Goal: Transaction & Acquisition: Purchase product/service

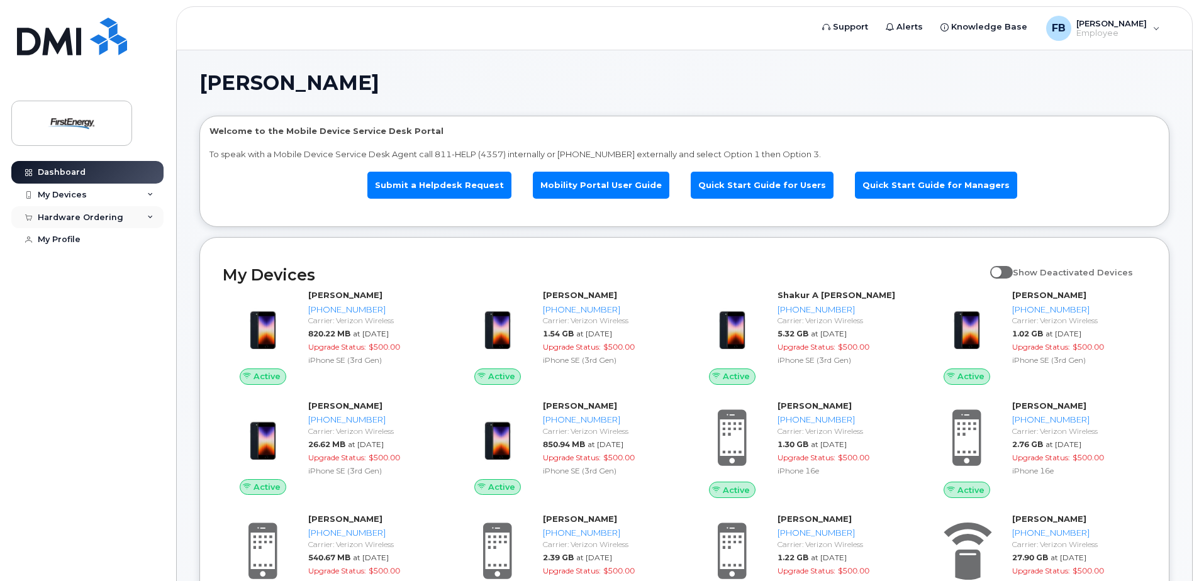
click at [73, 218] on div "Hardware Ordering" at bounding box center [81, 218] width 86 height 10
click at [60, 272] on link "New Order" at bounding box center [98, 264] width 130 height 24
click at [64, 266] on div "New Order" at bounding box center [67, 263] width 48 height 11
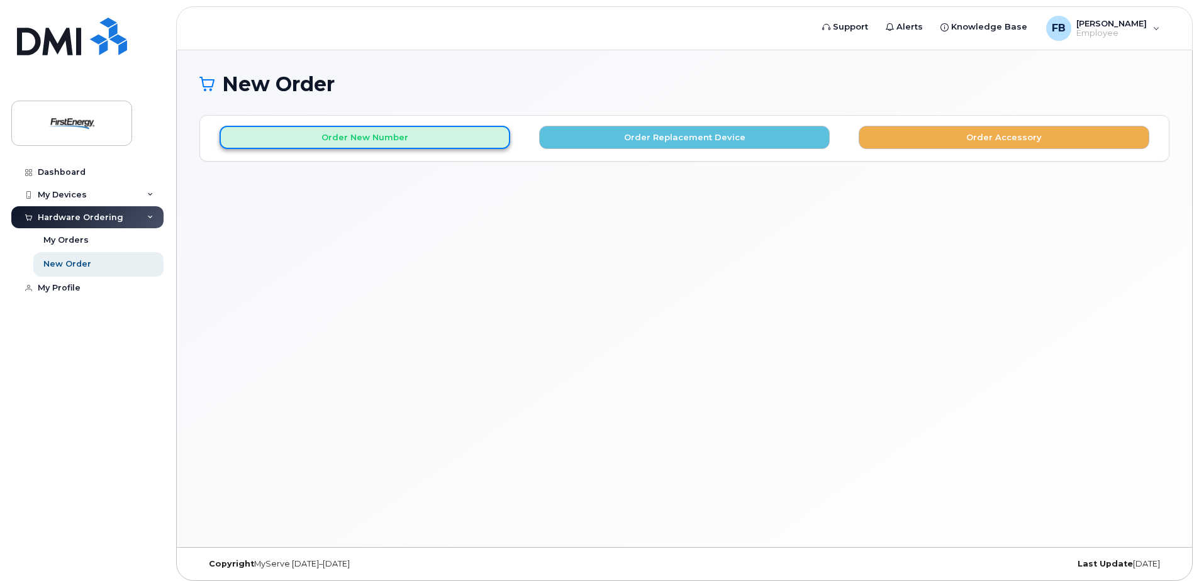
click at [312, 136] on button "Order New Number" at bounding box center [365, 137] width 291 height 23
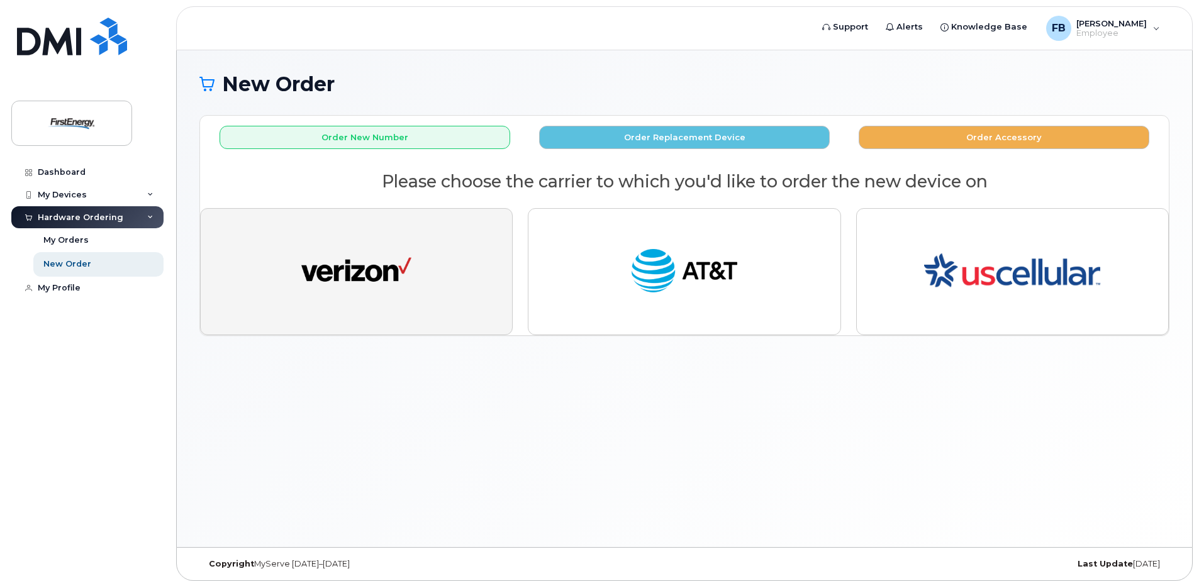
click at [402, 282] on img "button" at bounding box center [356, 271] width 110 height 57
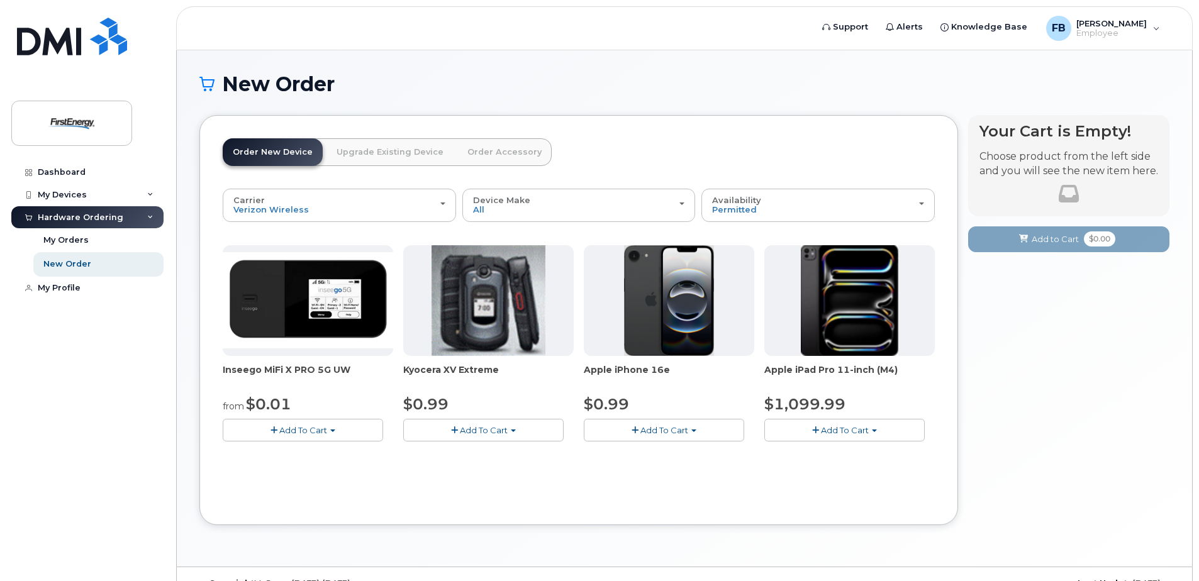
click at [647, 436] on button "Add To Cart" at bounding box center [664, 430] width 160 height 22
click at [668, 459] on link "$0.99 - 2 Year Activation" at bounding box center [650, 454] width 126 height 16
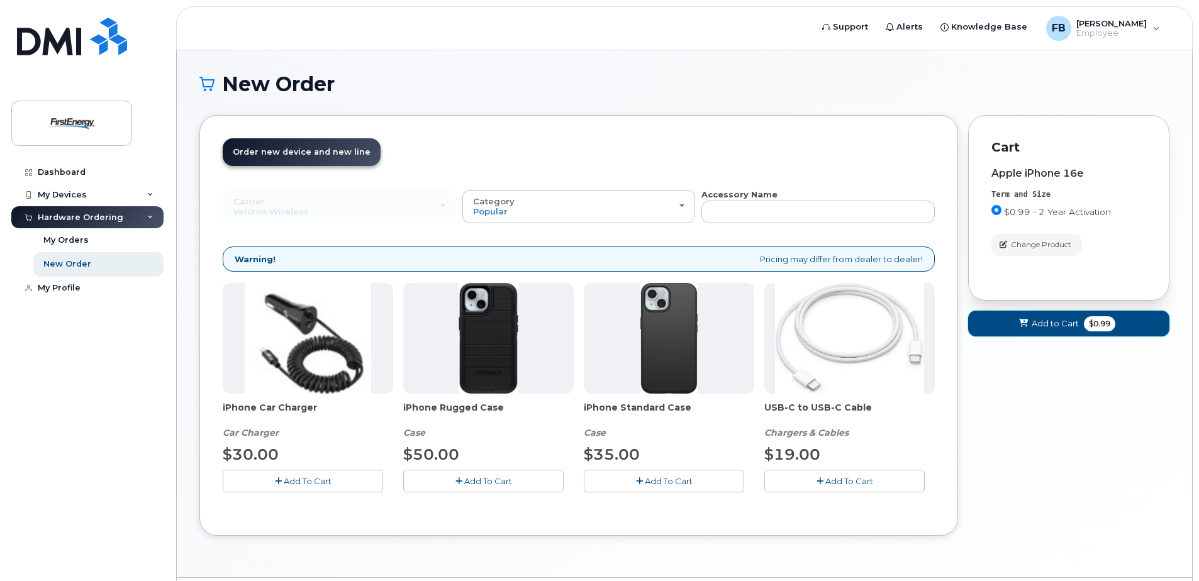
click at [1056, 328] on span "Add to Cart" at bounding box center [1054, 324] width 47 height 12
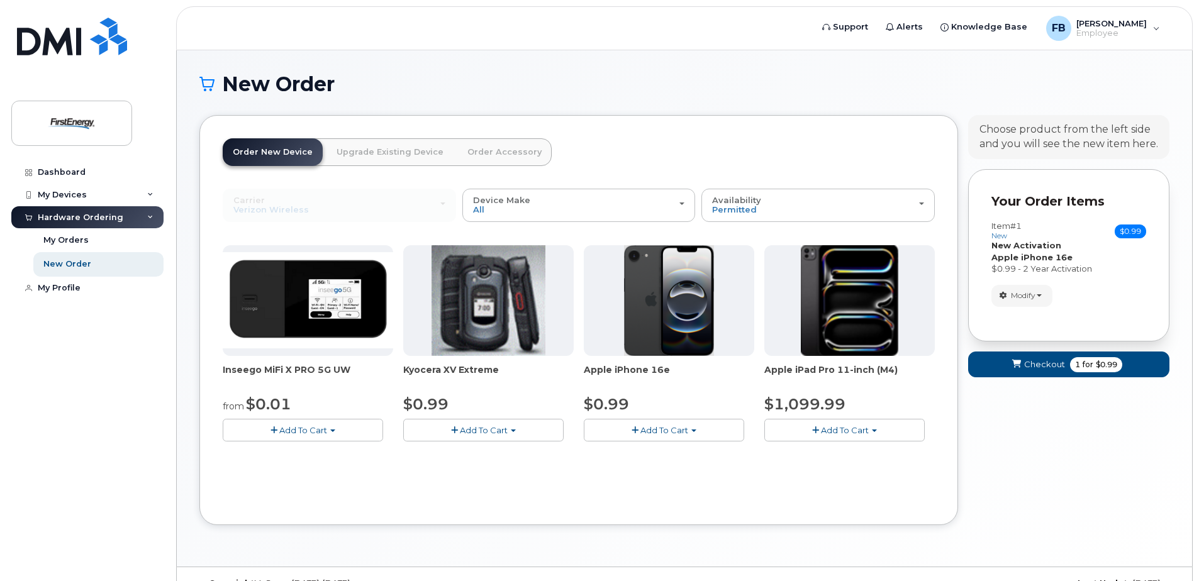
click at [503, 149] on link "Order Accessory" at bounding box center [504, 152] width 94 height 28
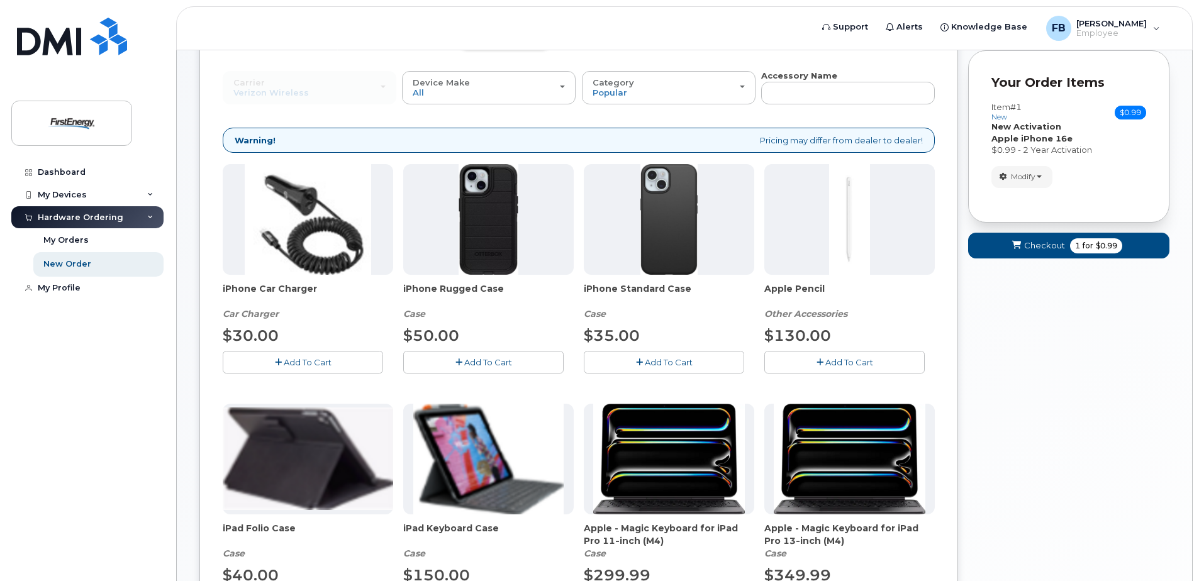
scroll to position [126, 0]
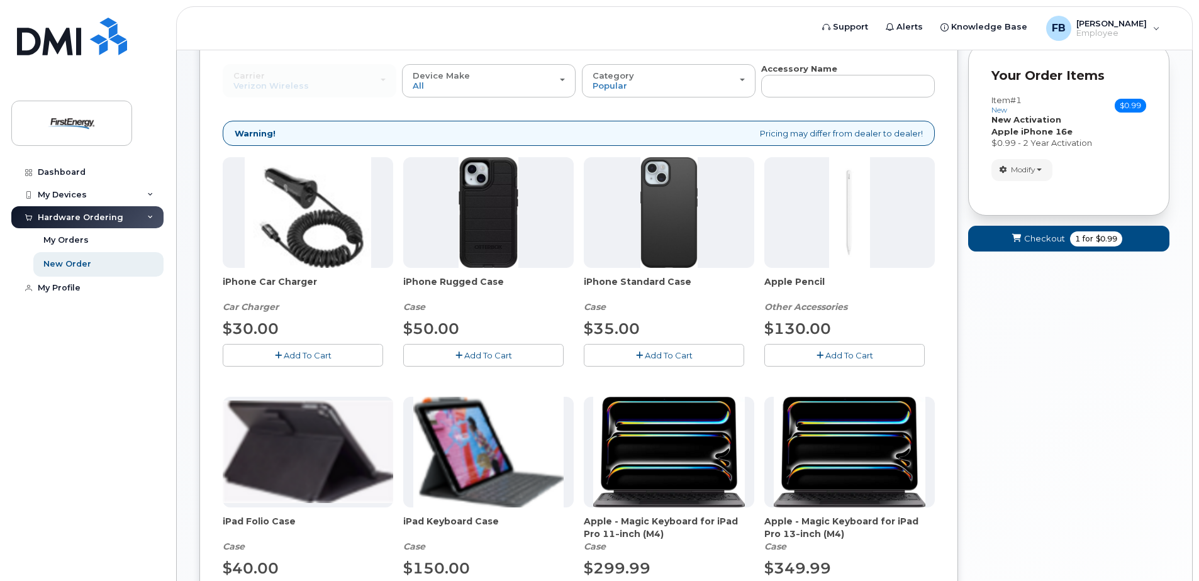
click at [479, 353] on span "Add To Cart" at bounding box center [488, 355] width 48 height 10
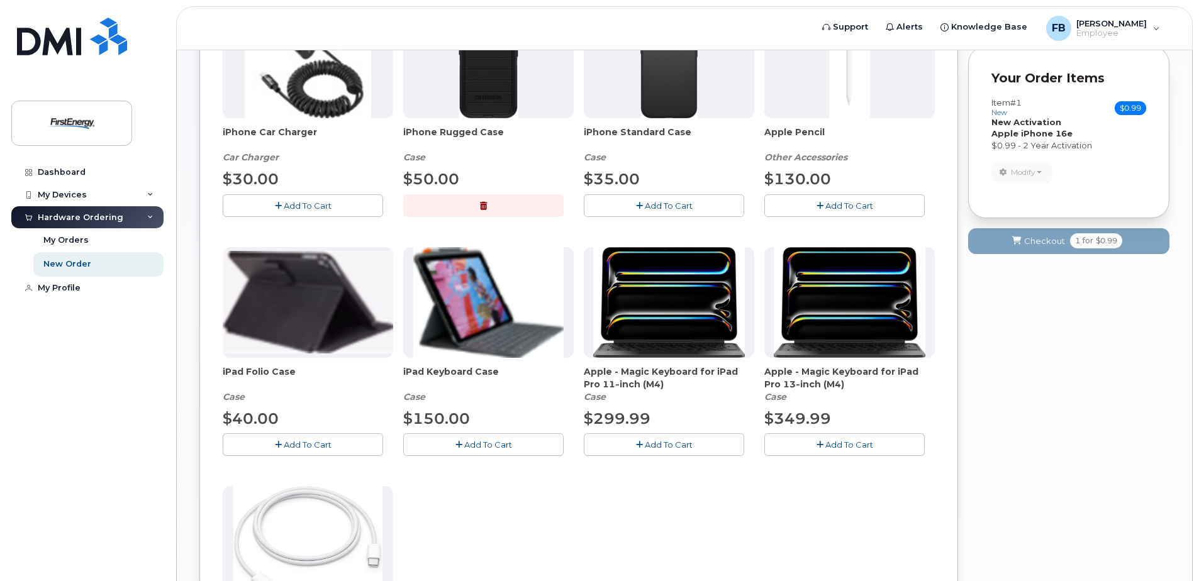
scroll to position [200, 0]
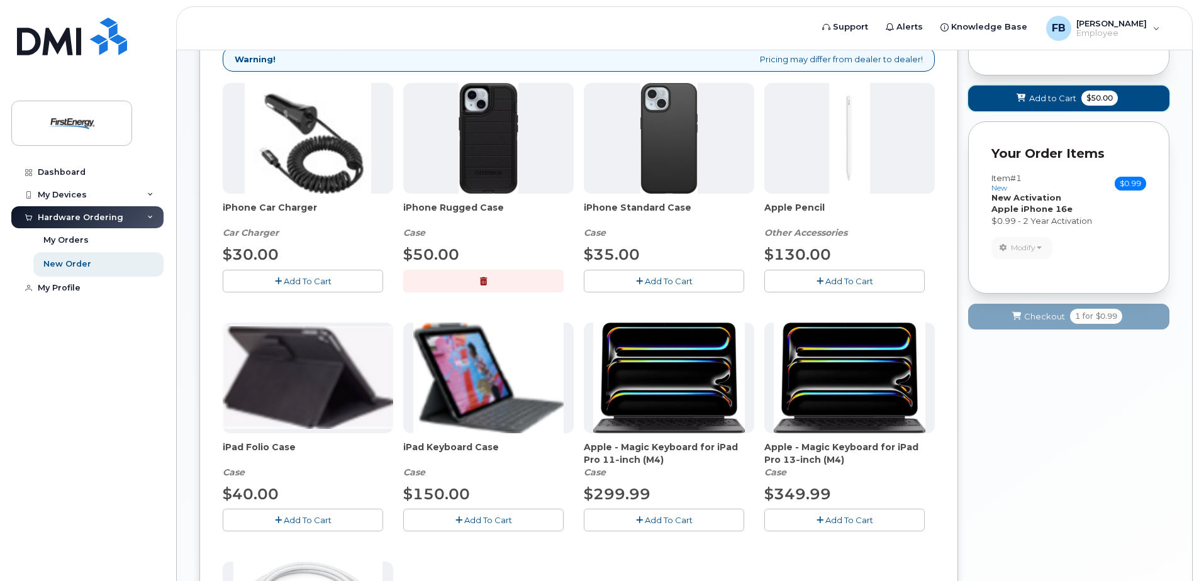
drag, startPoint x: 1053, startPoint y: 102, endPoint x: 1053, endPoint y: 113, distance: 11.3
click at [1053, 102] on span "Add to Cart" at bounding box center [1052, 98] width 47 height 12
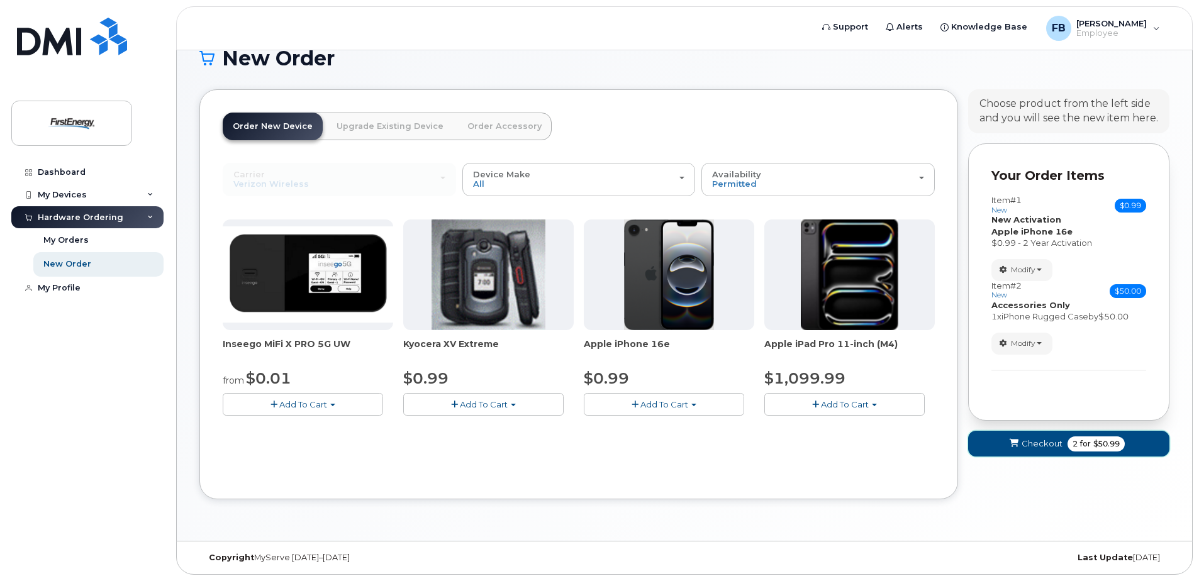
click at [1040, 445] on span "Checkout" at bounding box center [1041, 444] width 41 height 12
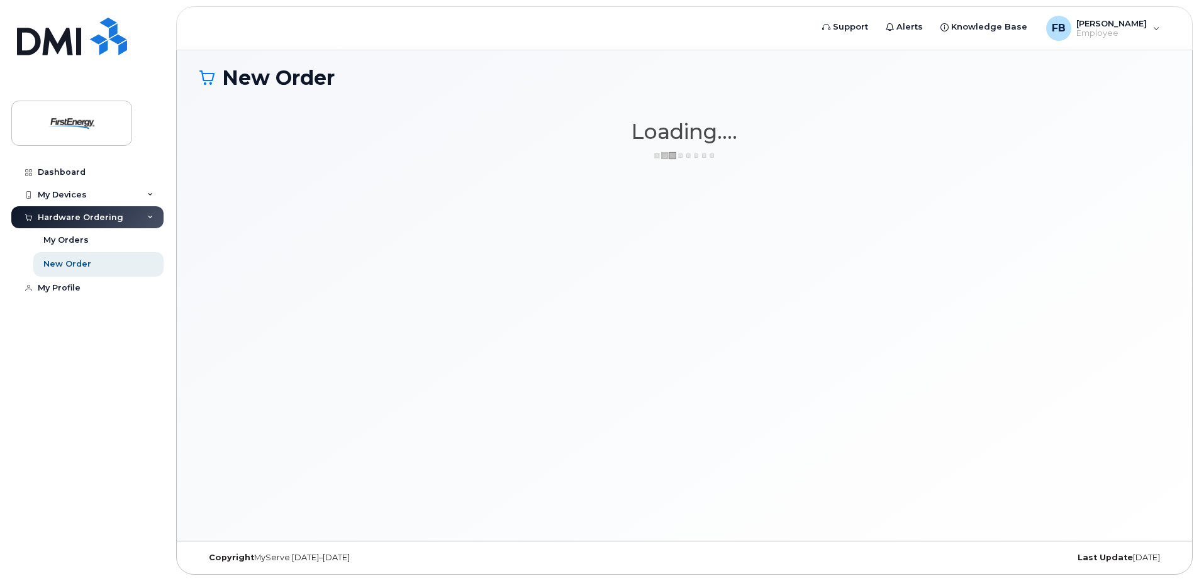
scroll to position [6, 0]
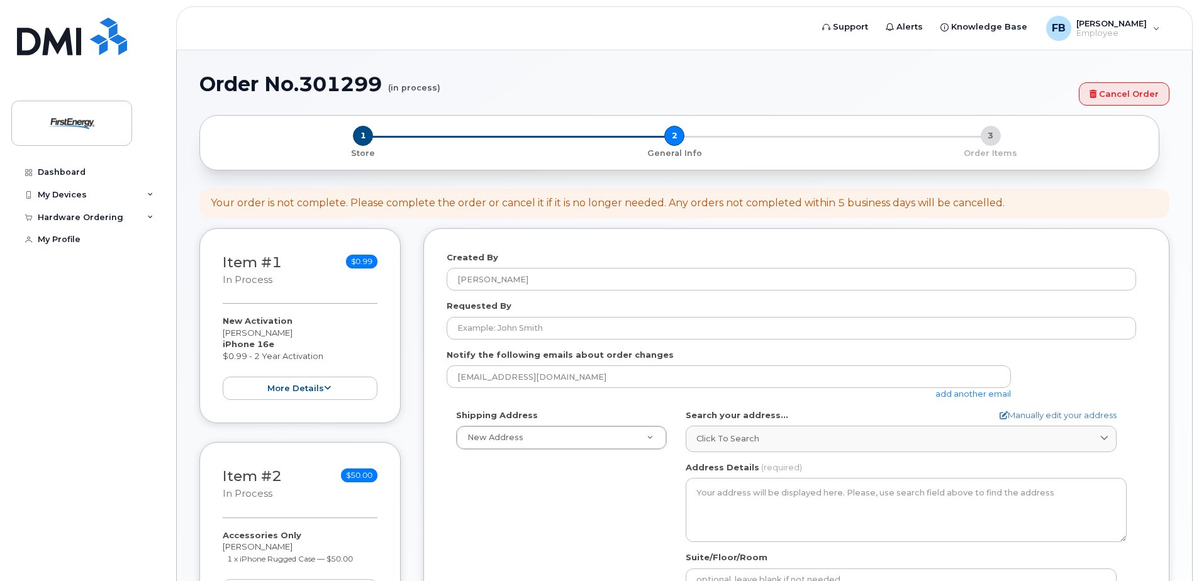
select select
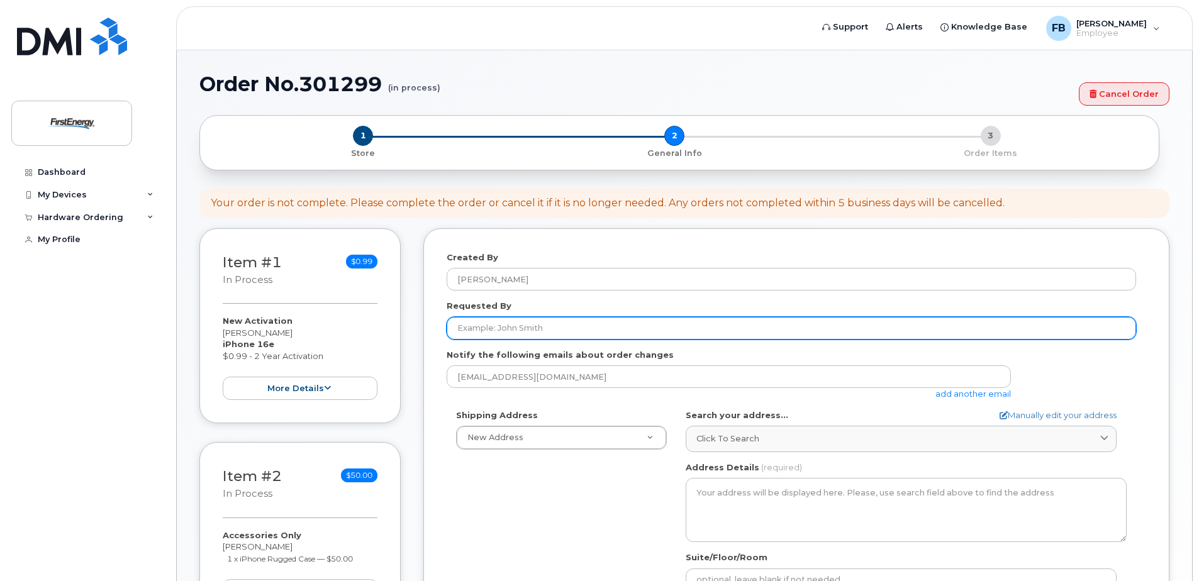
click at [553, 330] on input "Requested By" at bounding box center [791, 328] width 689 height 23
drag, startPoint x: 553, startPoint y: 330, endPoint x: 403, endPoint y: 326, distance: 149.8
click at [403, 326] on div "Item #1 in process $0.99 New Activation Bertha M Frees iPhone 16e $0.99 - 2 Yea…" at bounding box center [684, 500] width 970 height 545
type input "Greg Micheletti"
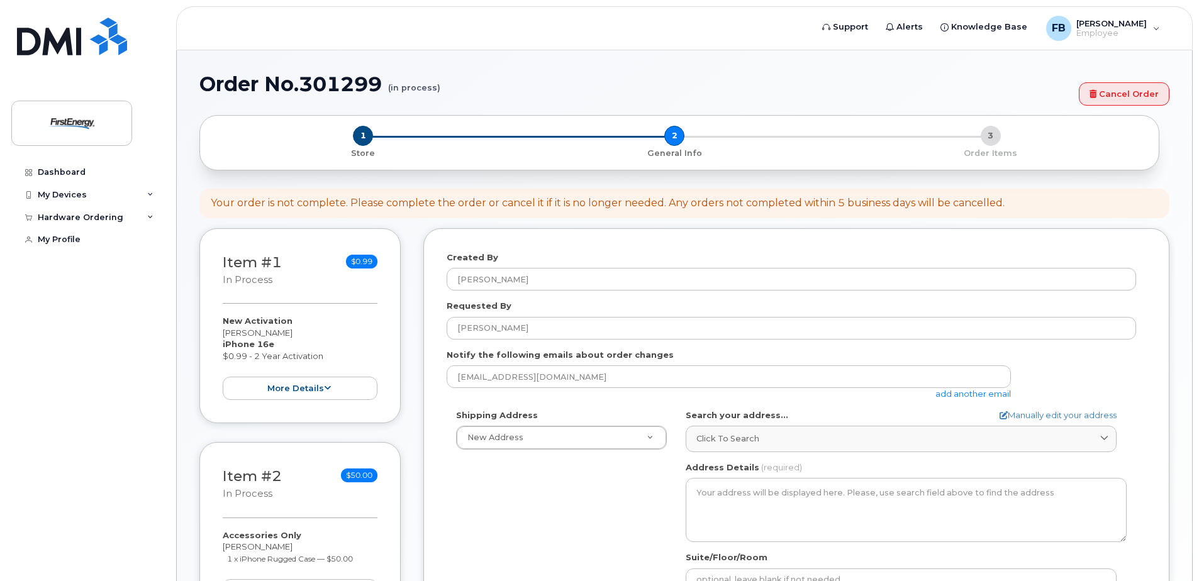
click at [981, 392] on link "add another email" at bounding box center [972, 394] width 75 height 10
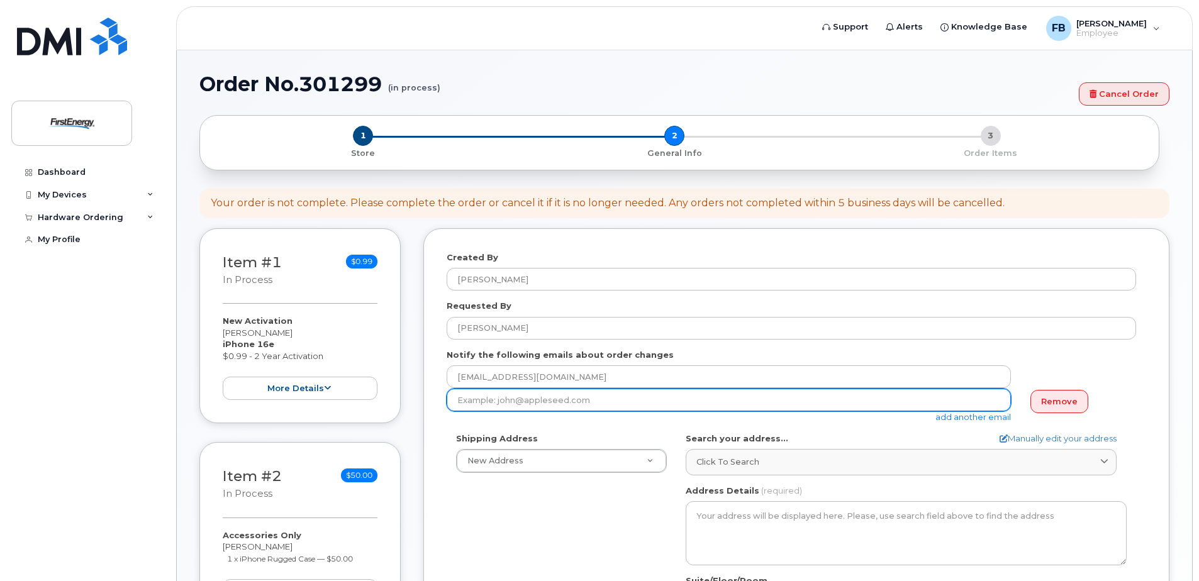
click at [584, 396] on input "email" at bounding box center [729, 400] width 564 height 23
paste input "lpropst@firstenergycorp.com"
type input "lpropst@firstenergycorp.com"
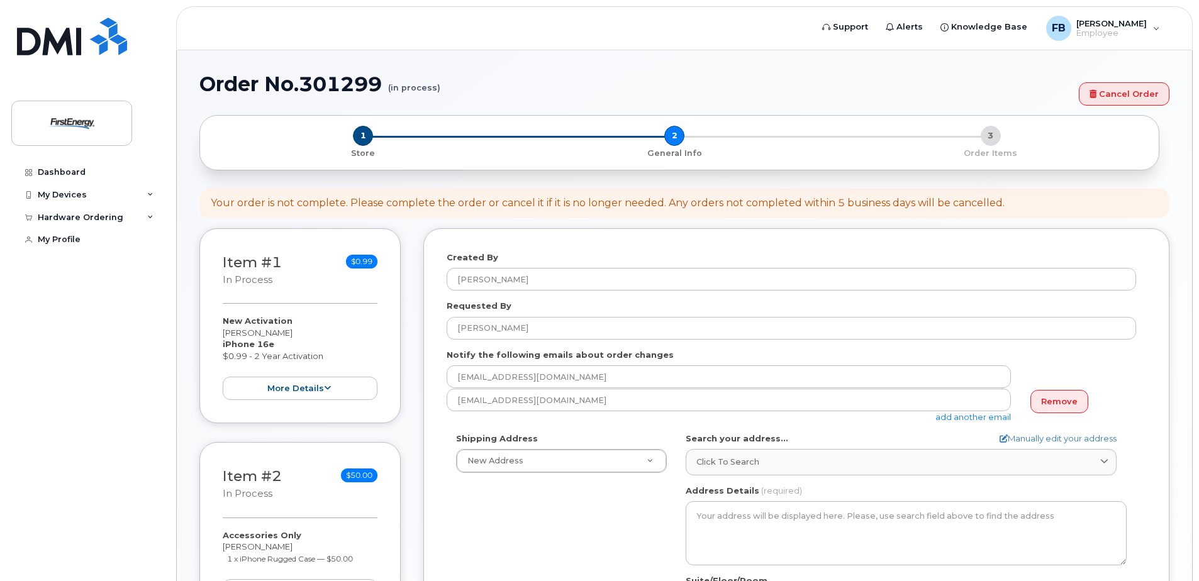
click at [953, 422] on link "add another email" at bounding box center [972, 417] width 75 height 10
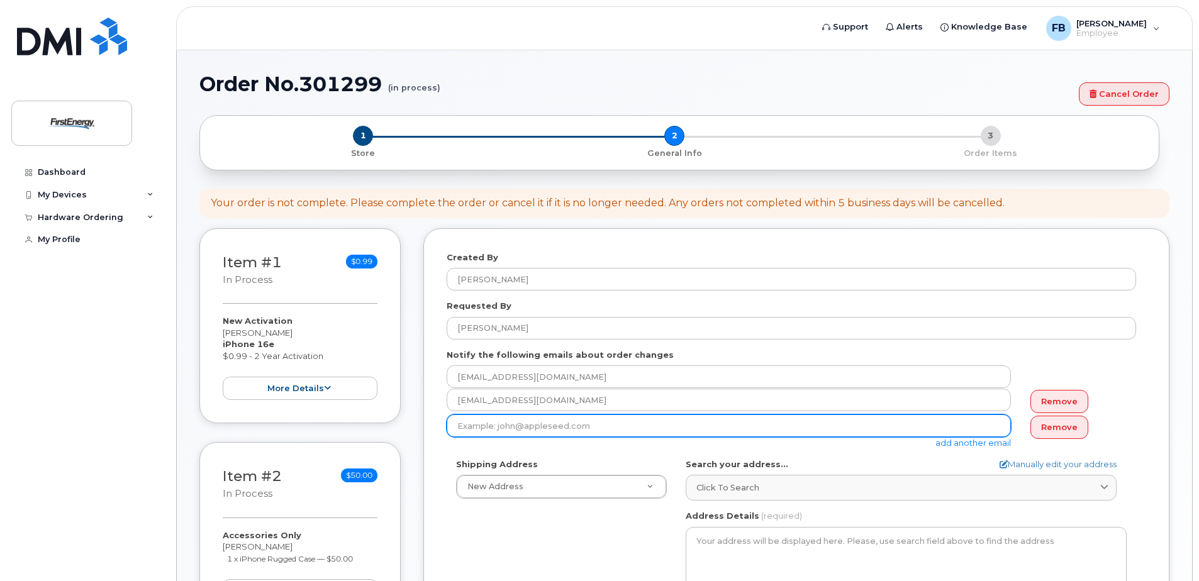
drag, startPoint x: 586, startPoint y: 420, endPoint x: 591, endPoint y: 428, distance: 9.8
click at [589, 426] on input "email" at bounding box center [729, 425] width 564 height 23
paste input "gmicheletti@firstenergycorp.com"
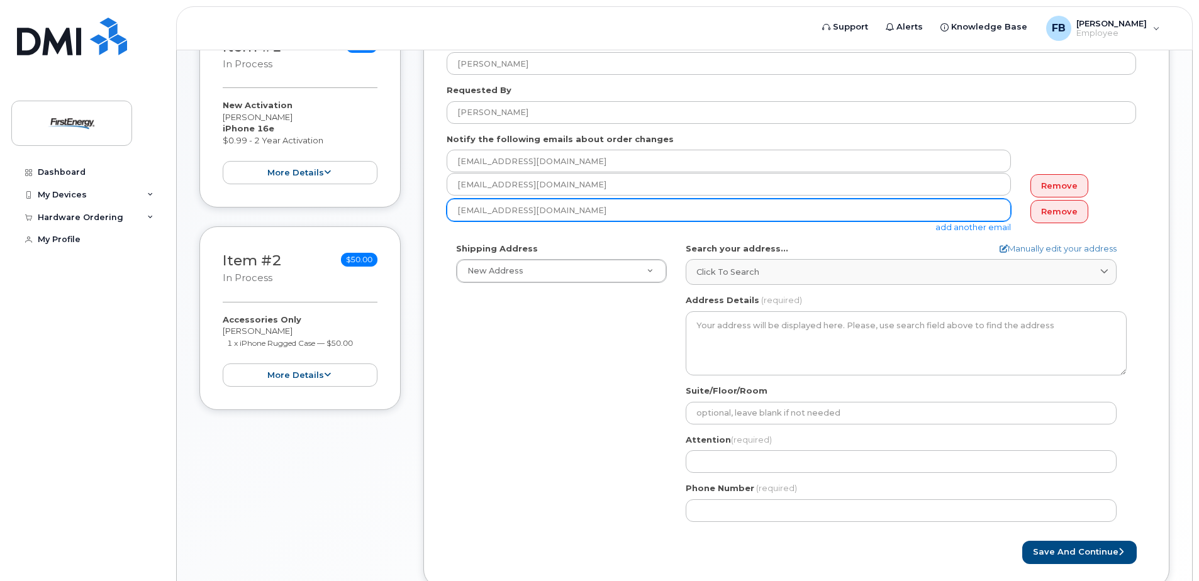
scroll to position [304, 0]
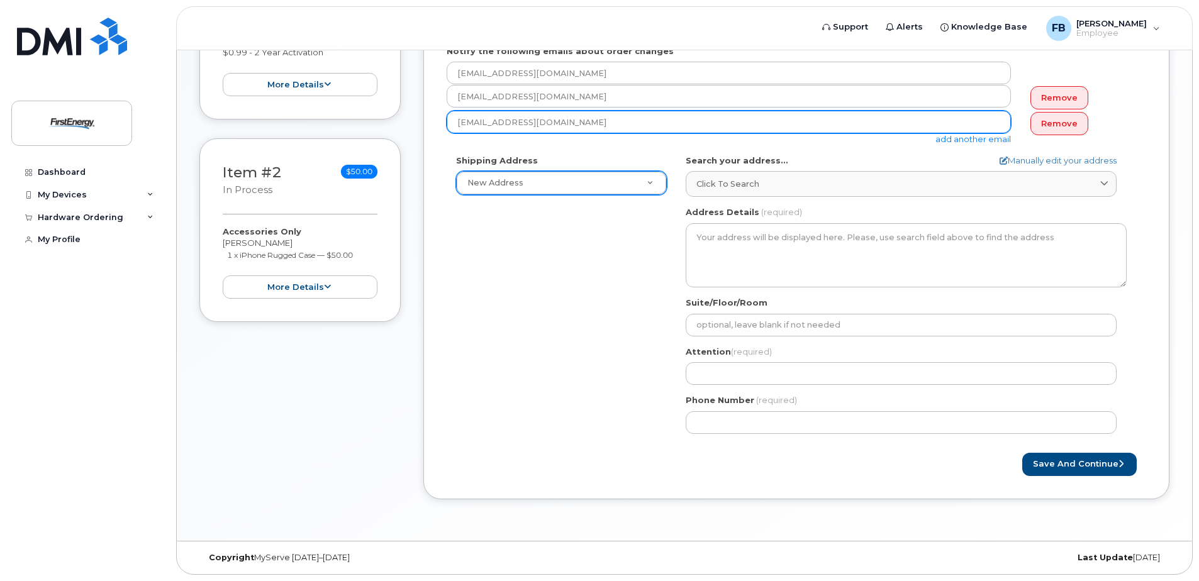
type input "gmicheletti@firstenergycorp.com"
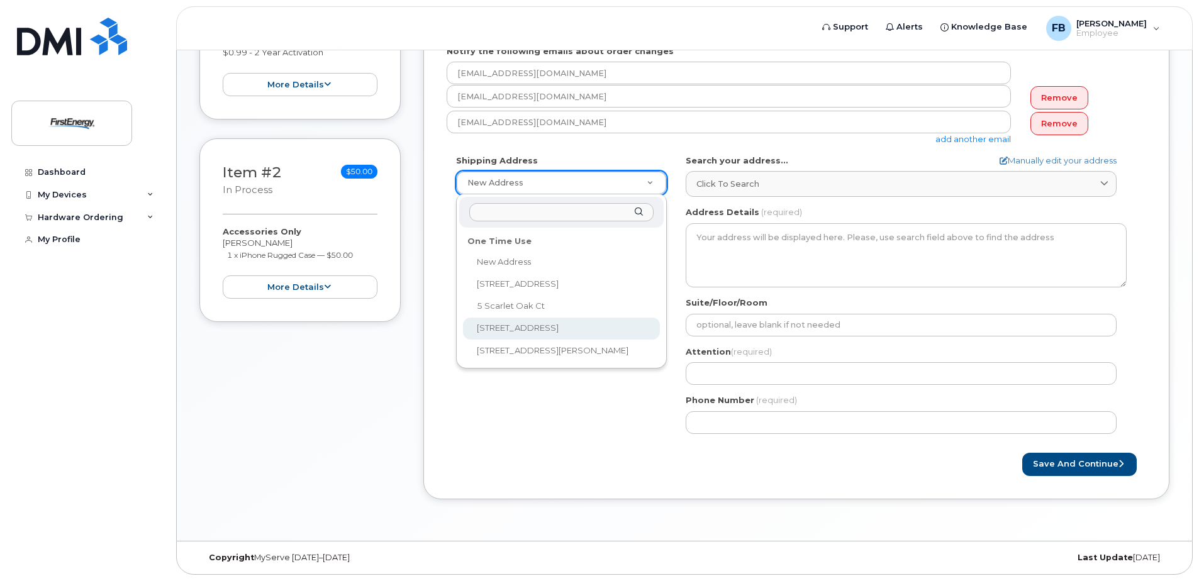
select select "2800 Pottsville Pike"
type input "E South"
type input "Greg Micheletti"
type input "4842699380"
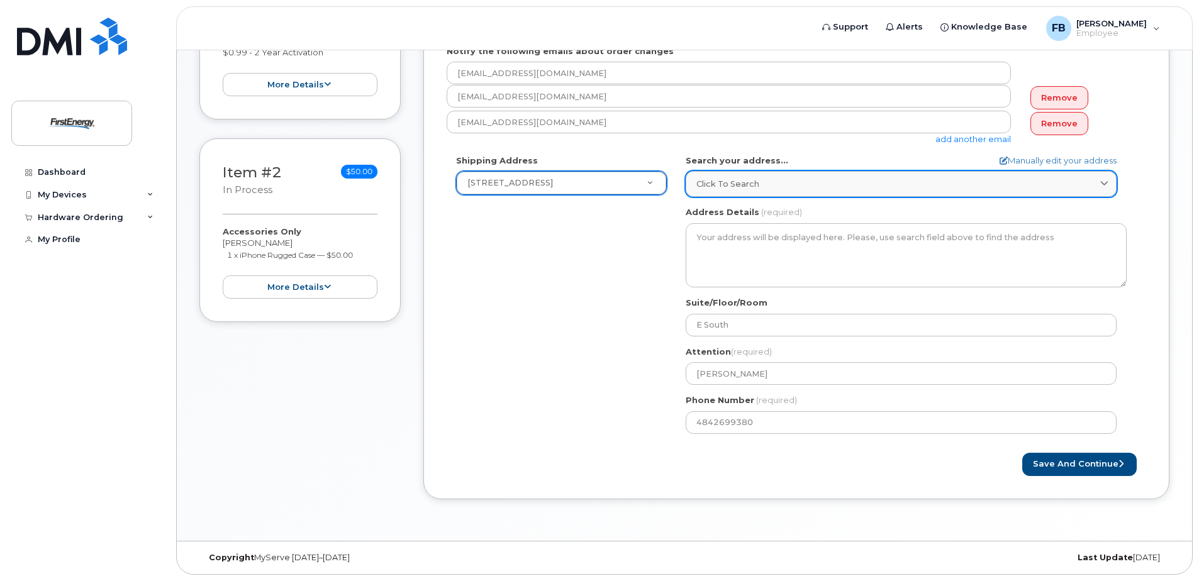
click at [755, 181] on span "Click to search" at bounding box center [727, 184] width 63 height 12
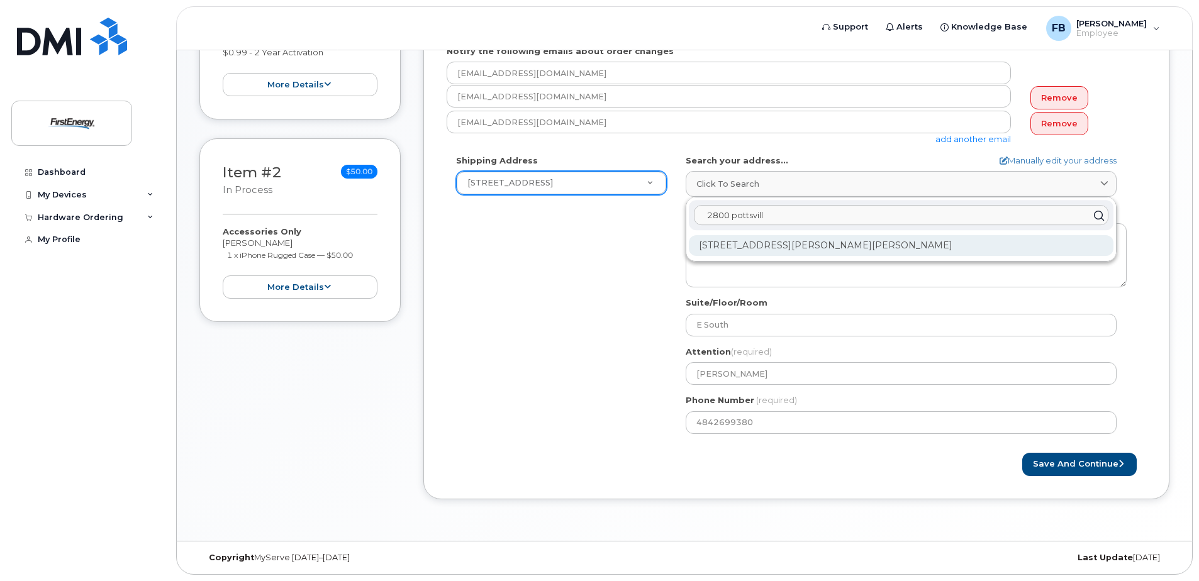
type input "2800 pottsville"
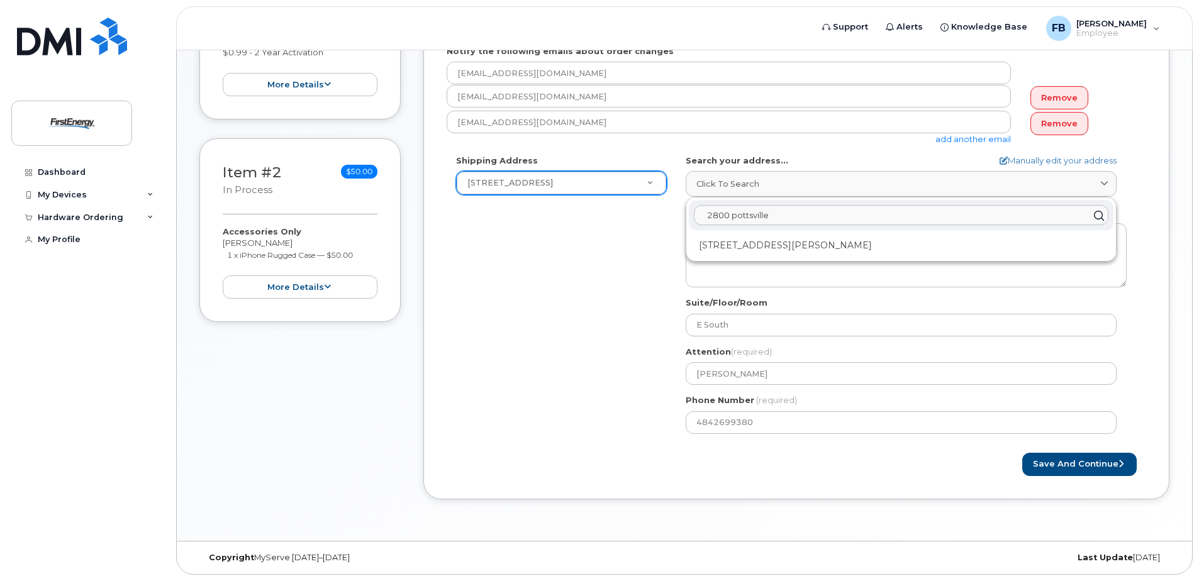
drag, startPoint x: 855, startPoint y: 215, endPoint x: 612, endPoint y: 220, distance: 243.4
click at [614, 218] on div "Shipping Address 2800 Pottsville Pike New Address 1910 W Market St 5 Scarlet Oa…" at bounding box center [791, 299] width 689 height 289
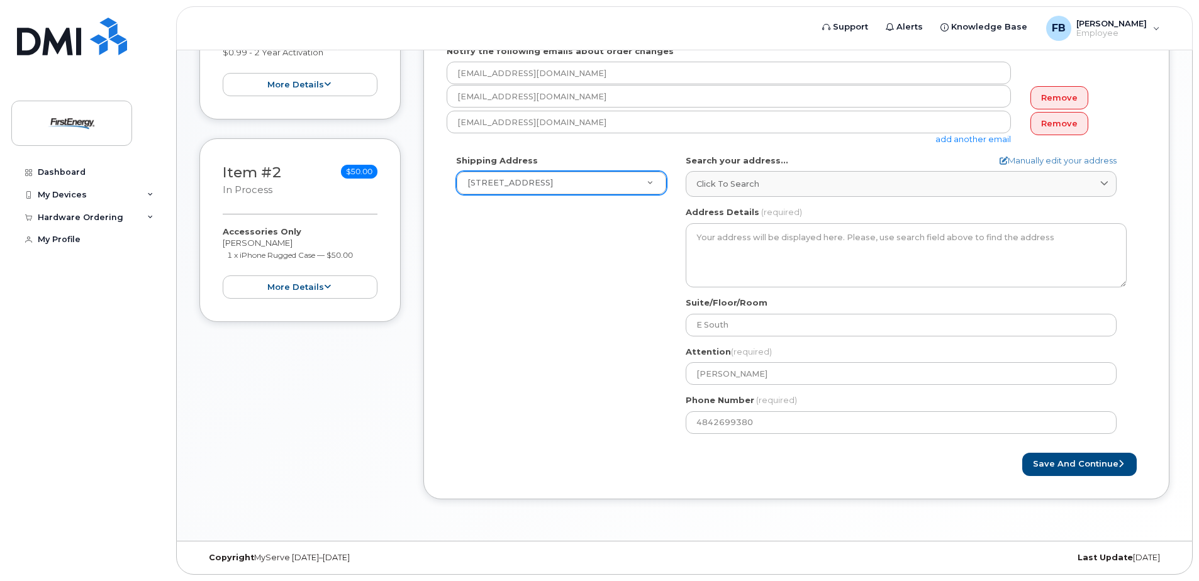
click at [633, 243] on div "Shipping Address 2800 Pottsville Pike New Address 1910 W Market St 5 Scarlet Oa…" at bounding box center [791, 299] width 689 height 289
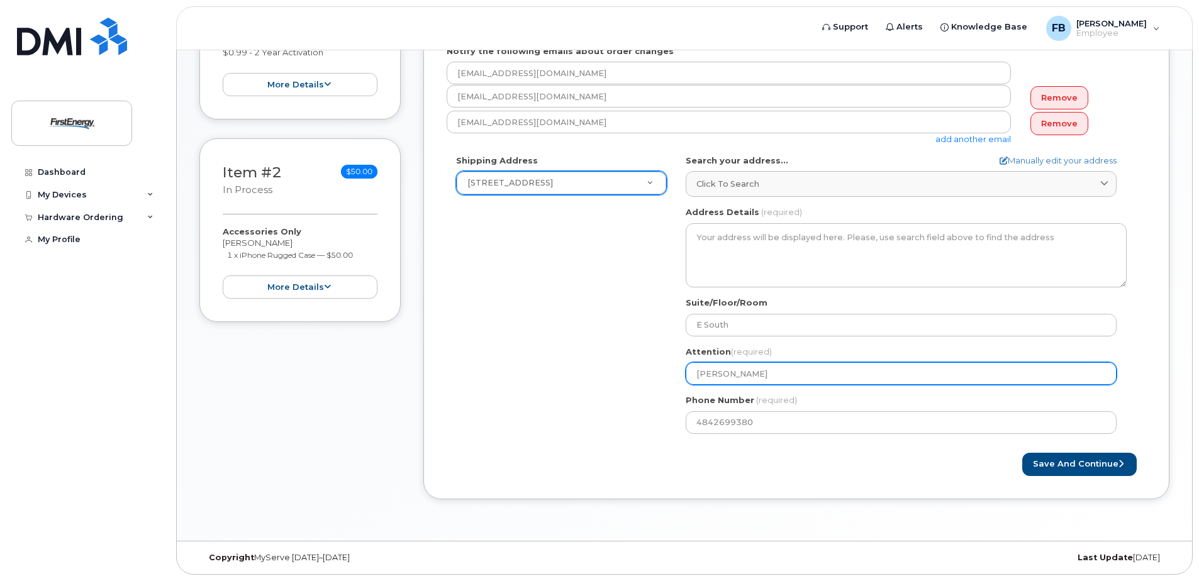
drag, startPoint x: 786, startPoint y: 375, endPoint x: 659, endPoint y: 369, distance: 127.8
click at [659, 369] on div "Shipping Address 2800 Pottsville Pike New Address 1910 W Market St 5 Scarlet Oa…" at bounding box center [791, 299] width 689 height 289
select select
type input "L"
select select
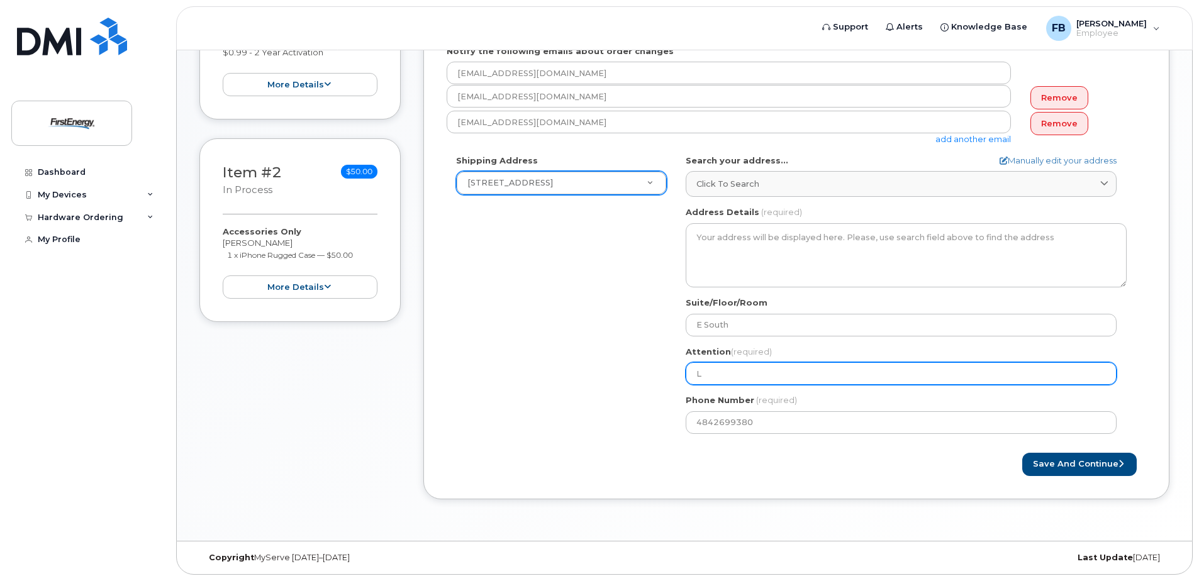
type input "Le"
select select
type input "Lev"
select select
type input "Levi"
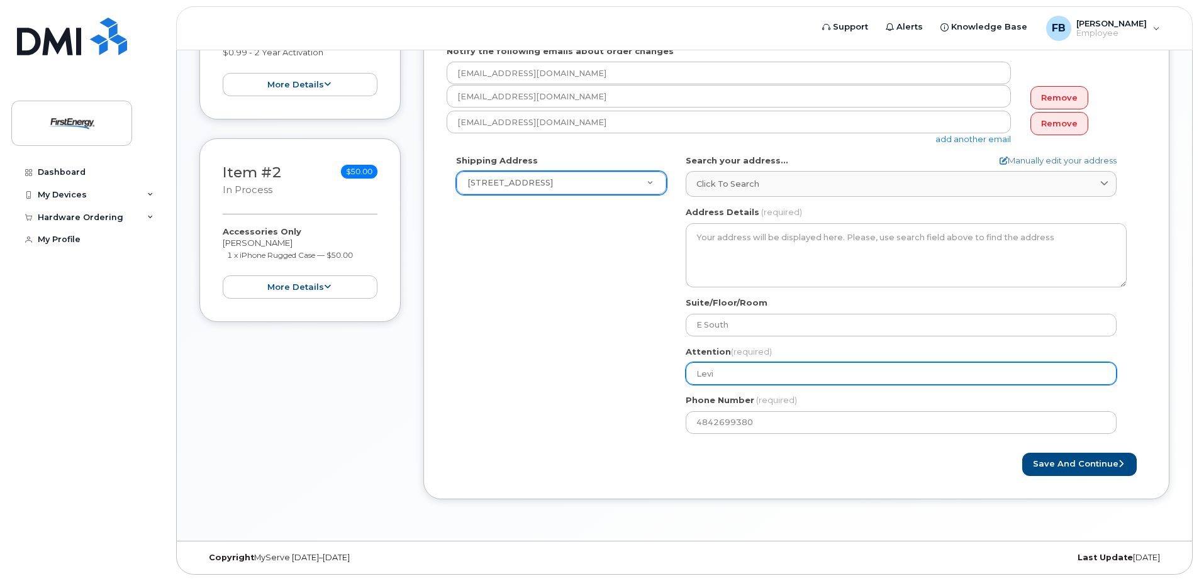
select select
type input "Levi P"
select select
type input "Levi Pr"
select select
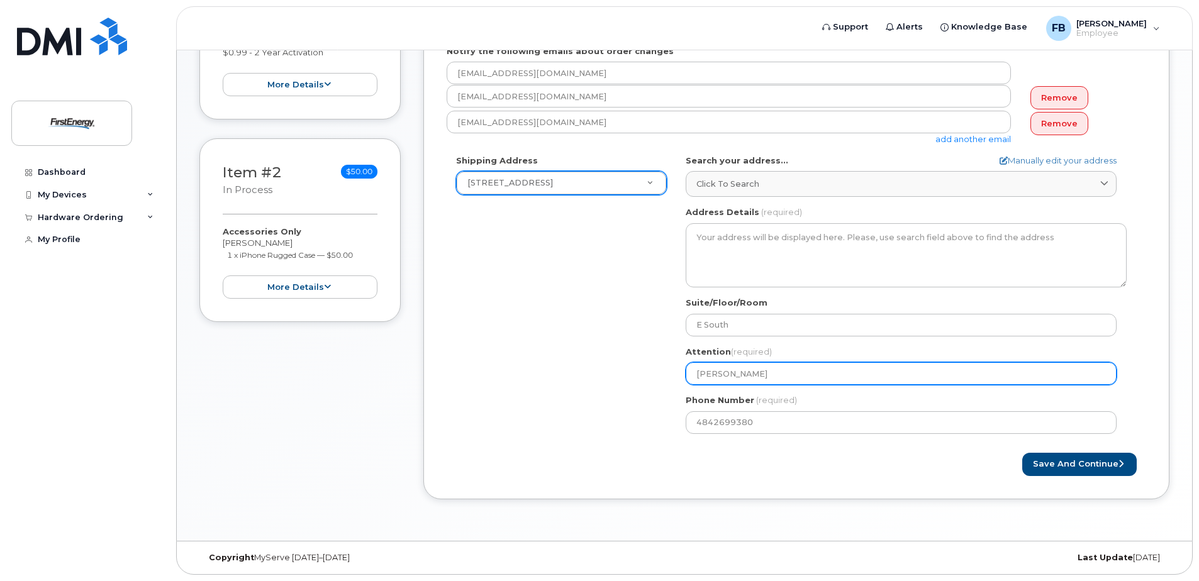
type input "Levi Pro"
select select
type input "Levi Prop"
select select
type input "Levi Props"
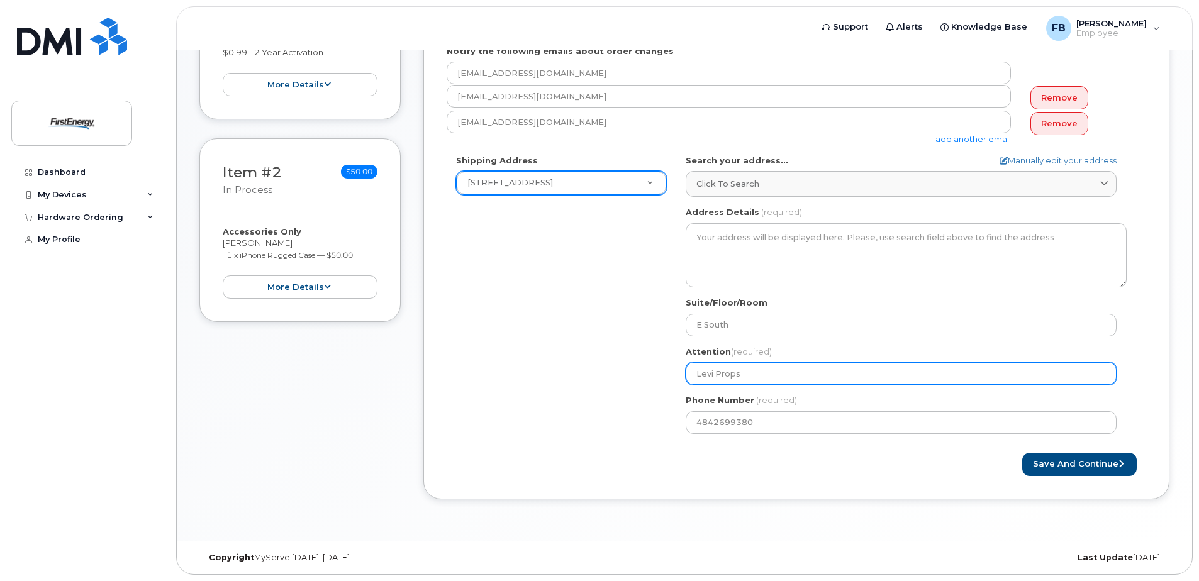
select select
type input "Levi Propst"
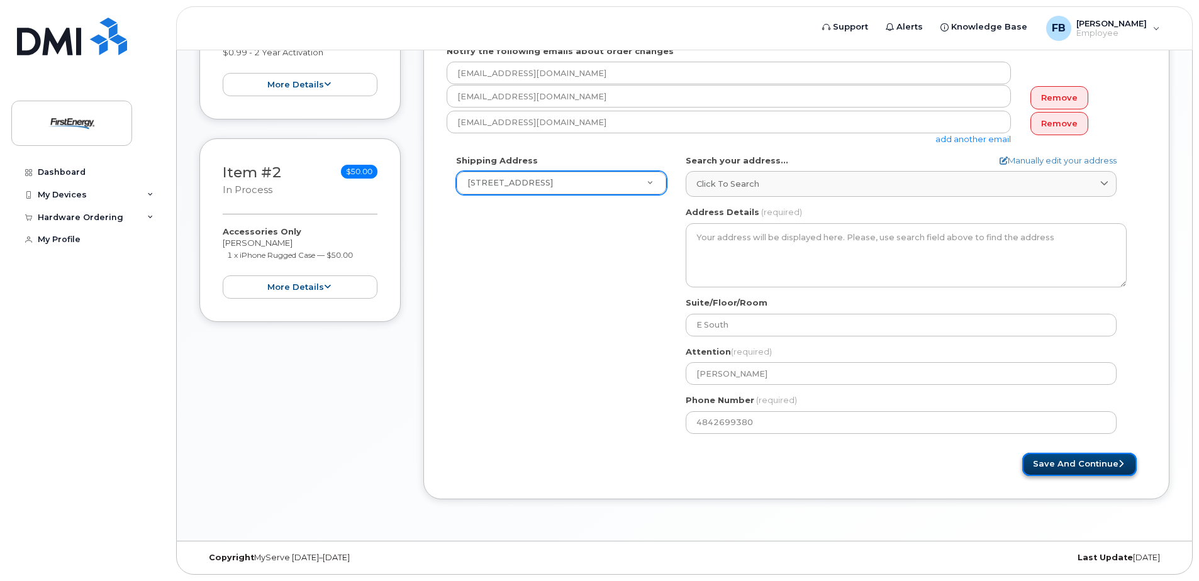
click at [1073, 467] on button "Save and Continue" at bounding box center [1079, 464] width 114 height 23
click at [1077, 464] on button "Save and Continue" at bounding box center [1079, 464] width 114 height 23
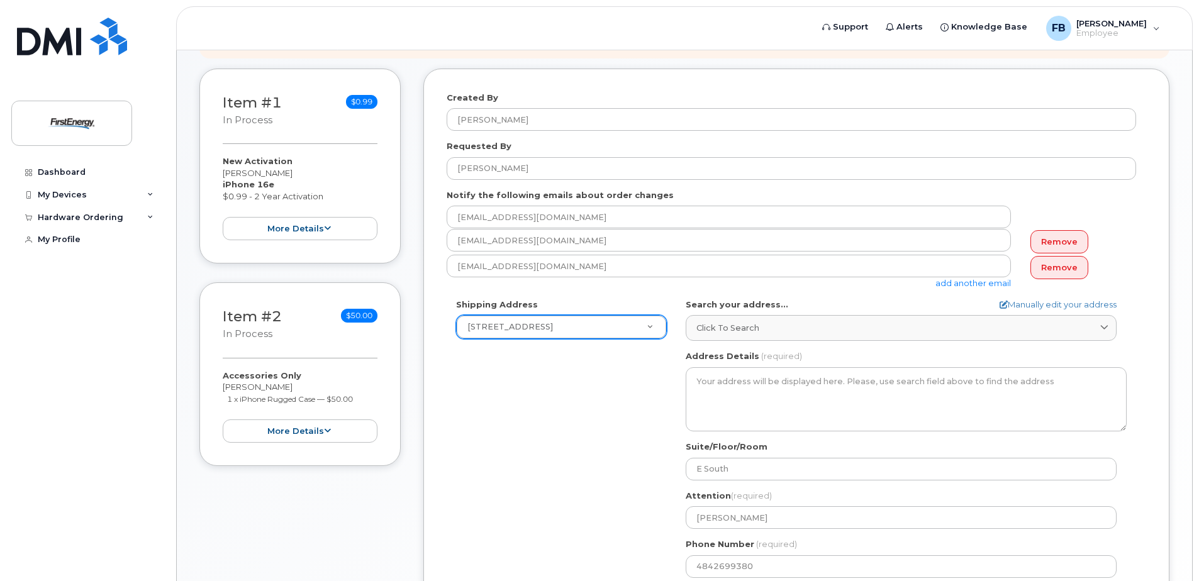
scroll to position [189, 0]
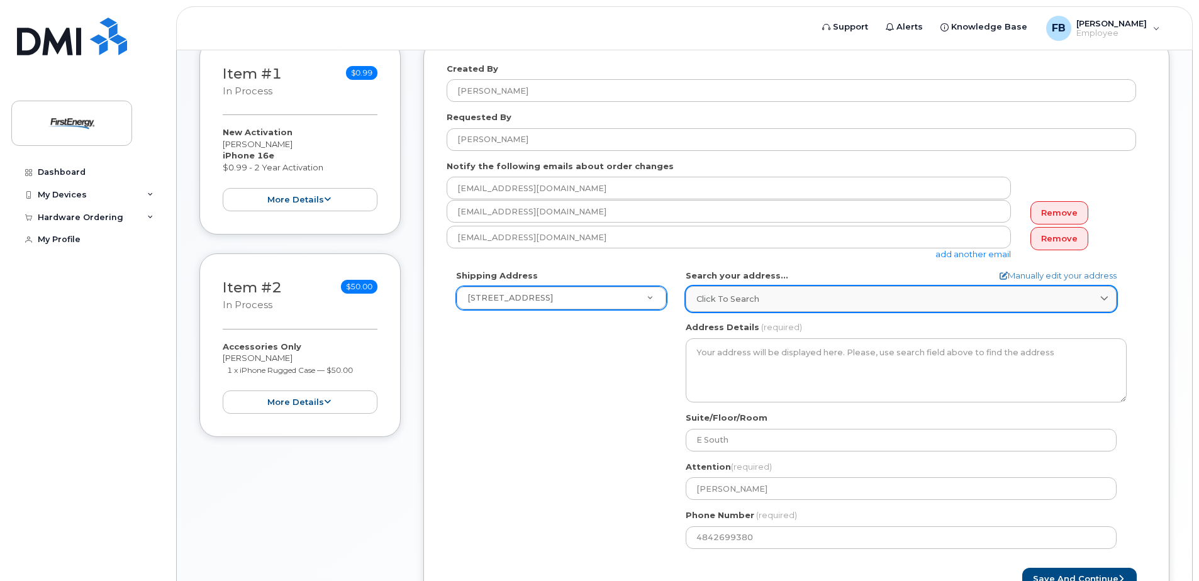
click at [865, 307] on link "Click to search" at bounding box center [901, 299] width 431 height 26
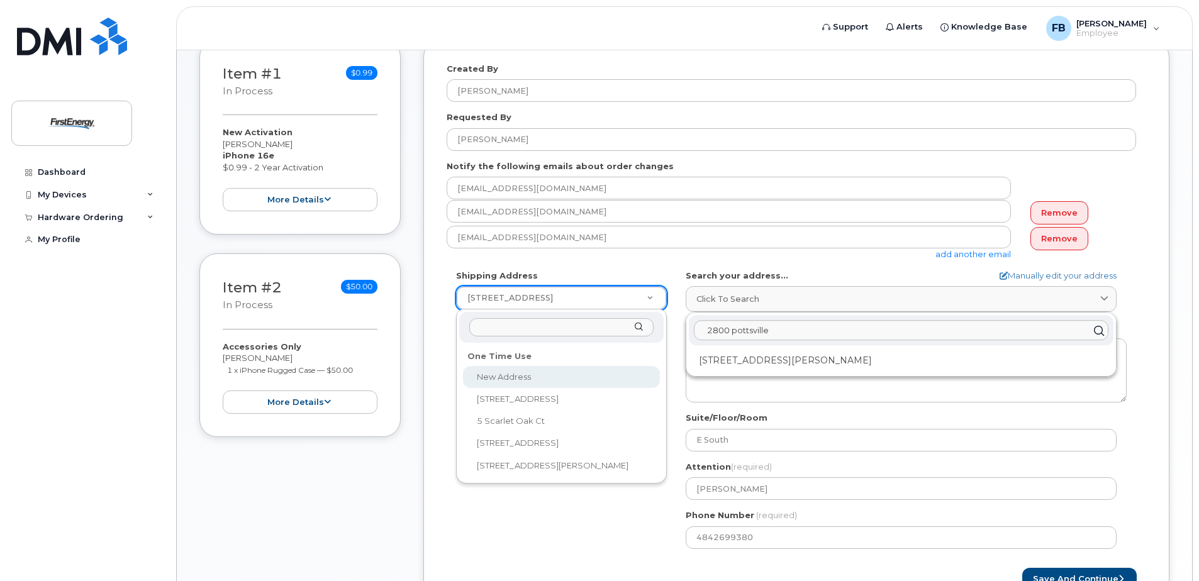
select select
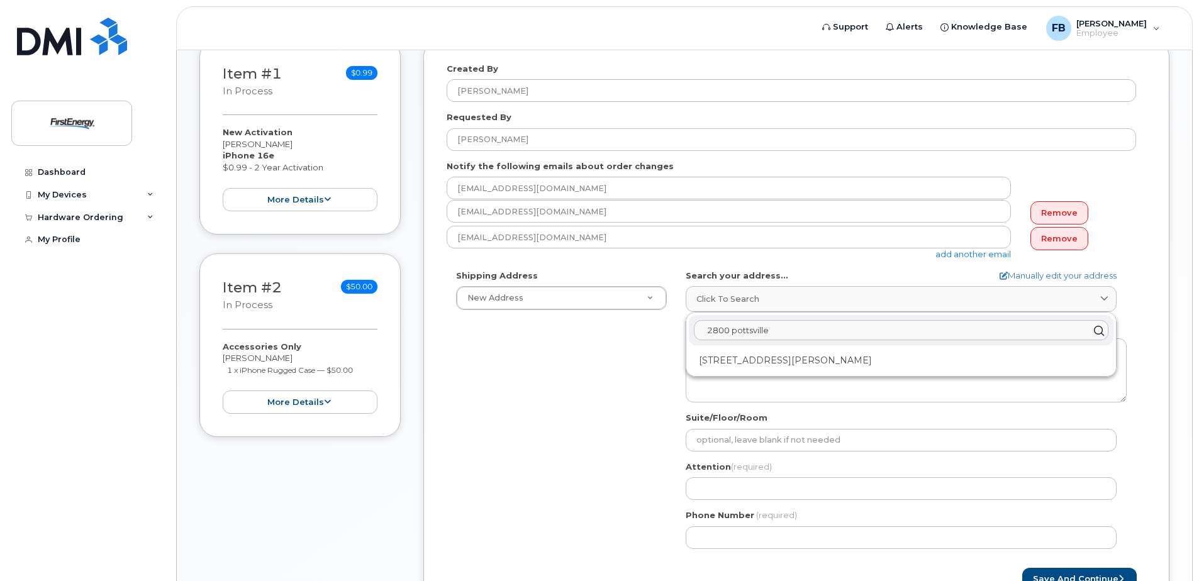
drag, startPoint x: 738, startPoint y: 325, endPoint x: 648, endPoint y: 320, distance: 90.1
click at [648, 320] on div "Shipping Address New Address New Address 1910 W Market St 5 Scarlet Oak Ct 2800…" at bounding box center [791, 414] width 689 height 289
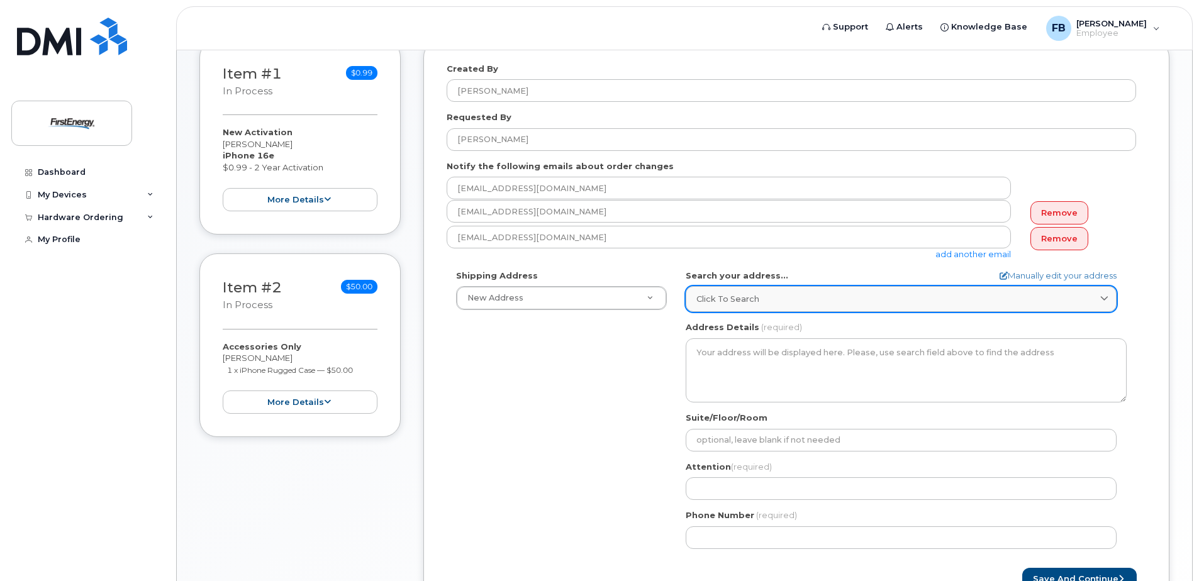
click at [767, 304] on div "Click to search" at bounding box center [900, 299] width 409 height 12
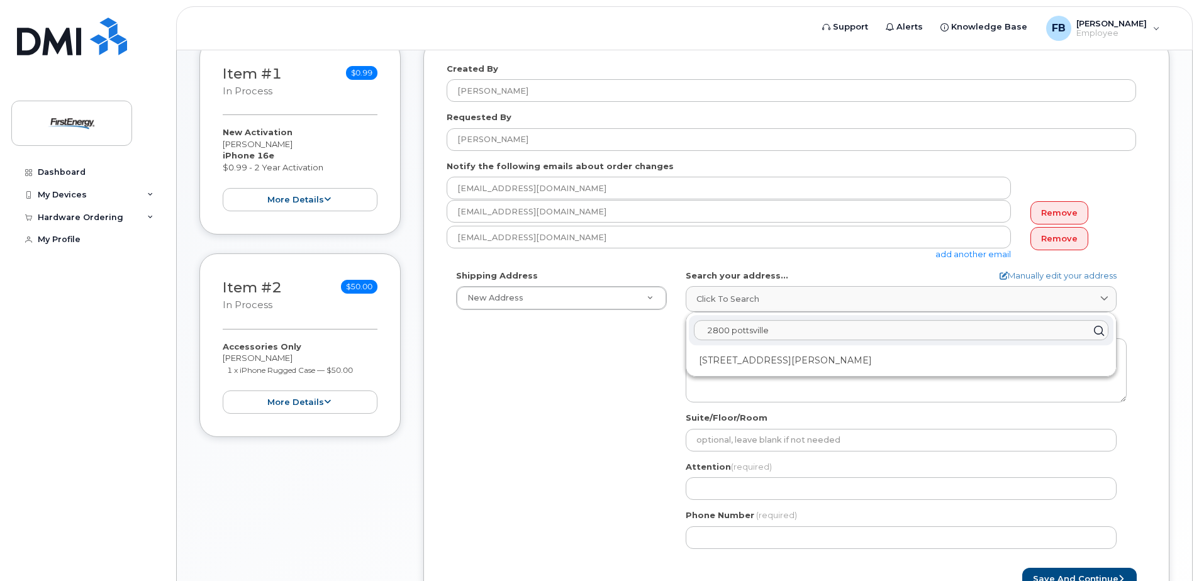
click at [780, 331] on input "2800 pottsville" at bounding box center [901, 330] width 414 height 20
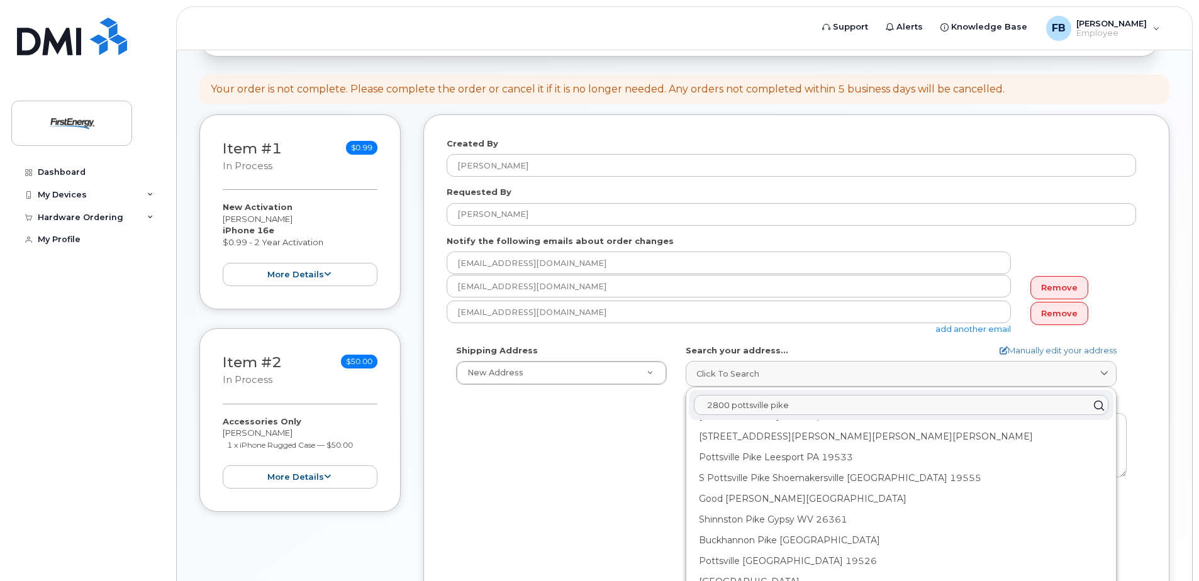
scroll to position [126, 0]
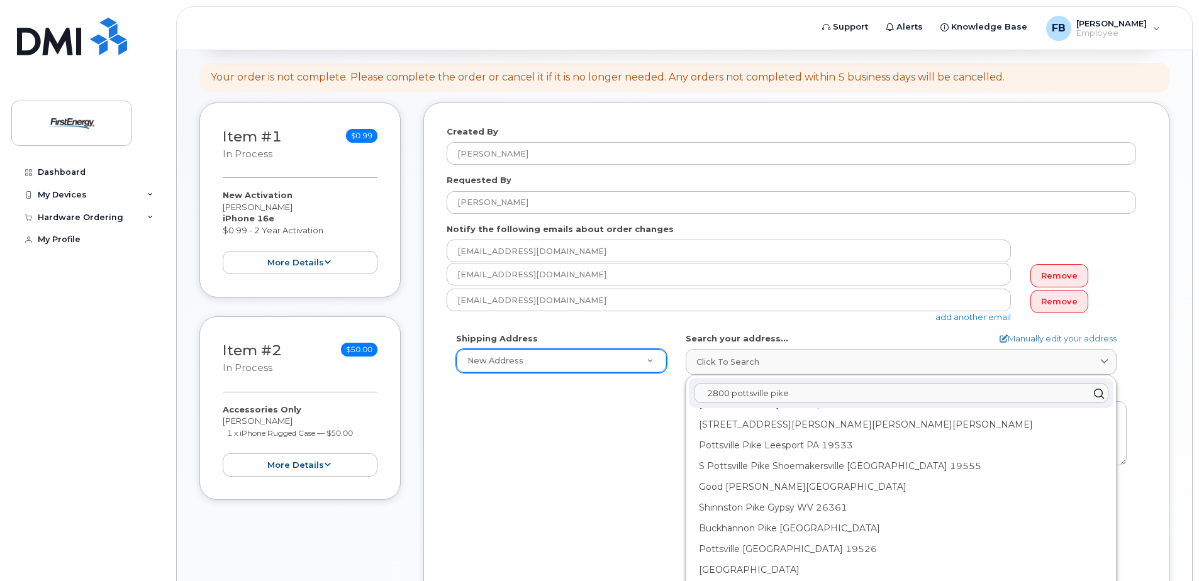
type input "2800 pottsville pike"
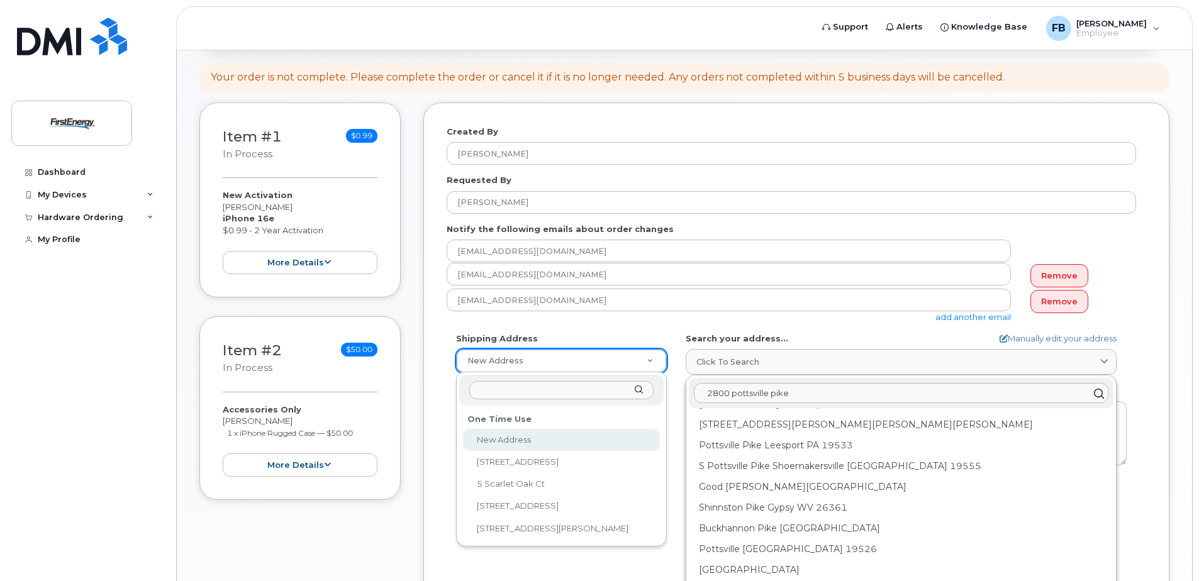
select select
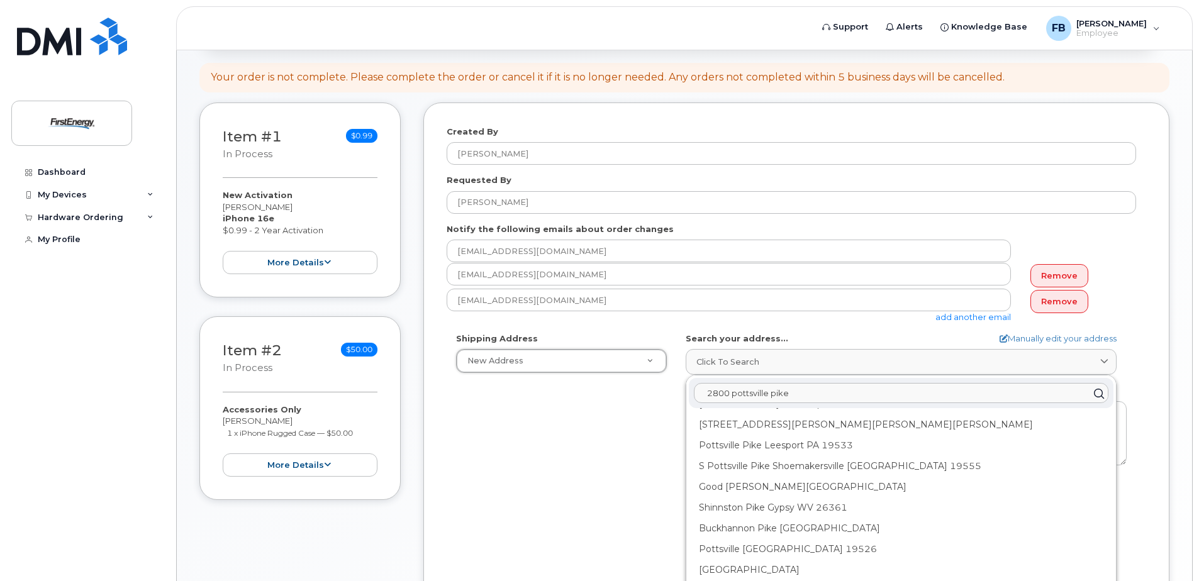
click at [803, 392] on input "2800 pottsville pike" at bounding box center [901, 393] width 414 height 20
drag, startPoint x: 806, startPoint y: 393, endPoint x: 769, endPoint y: 396, distance: 36.6
click at [769, 396] on input "2800 pottsville pike" at bounding box center [901, 393] width 414 height 20
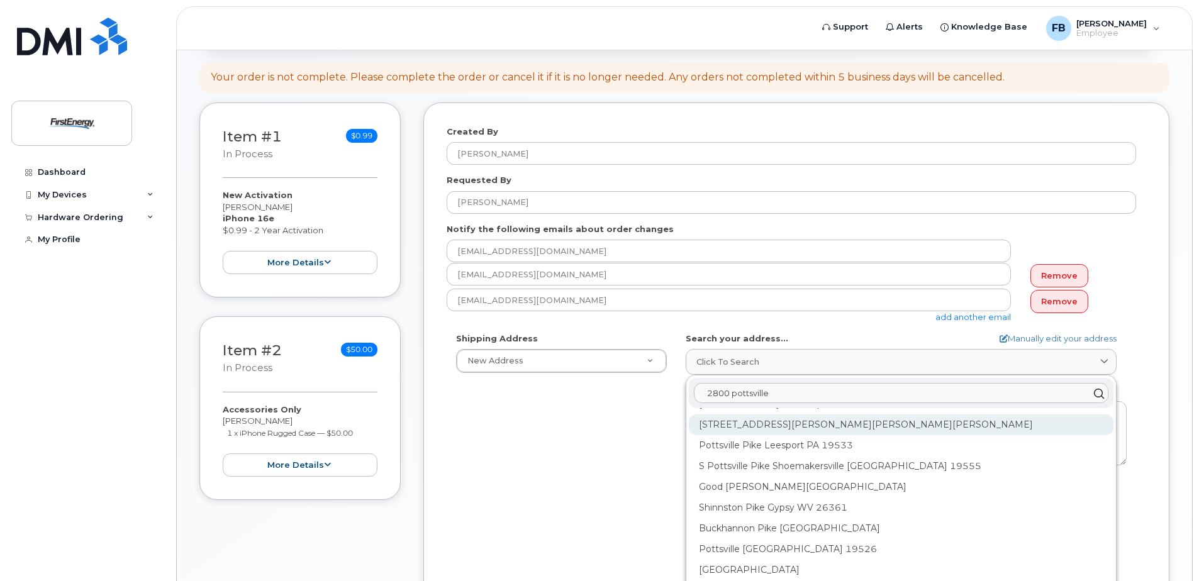
scroll to position [0, 0]
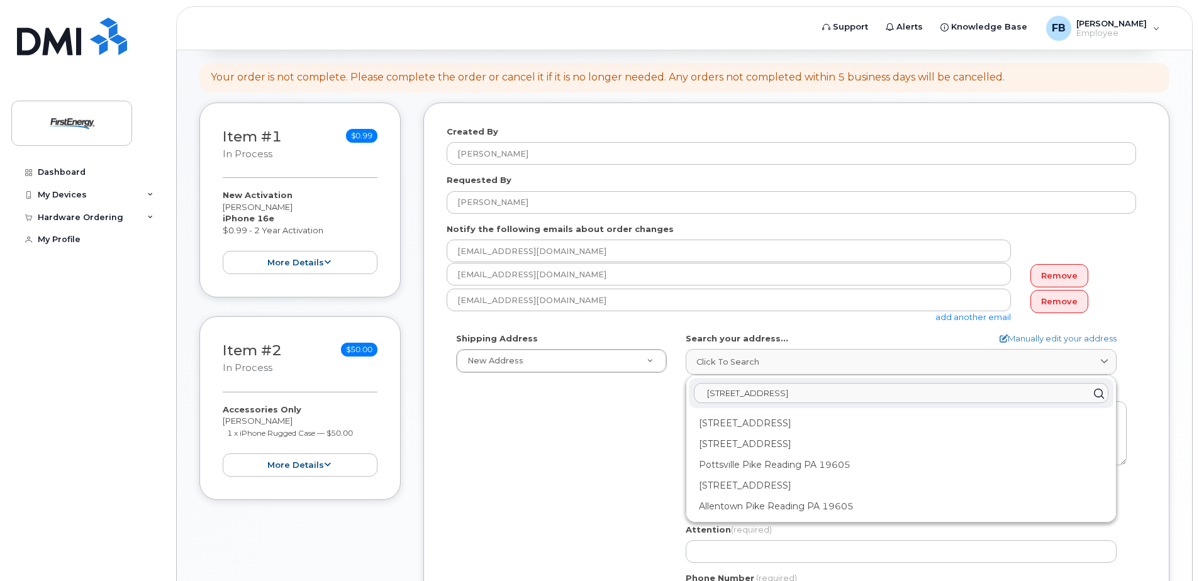
type input "2800 pottsville Pike, Reading Pa 19605"
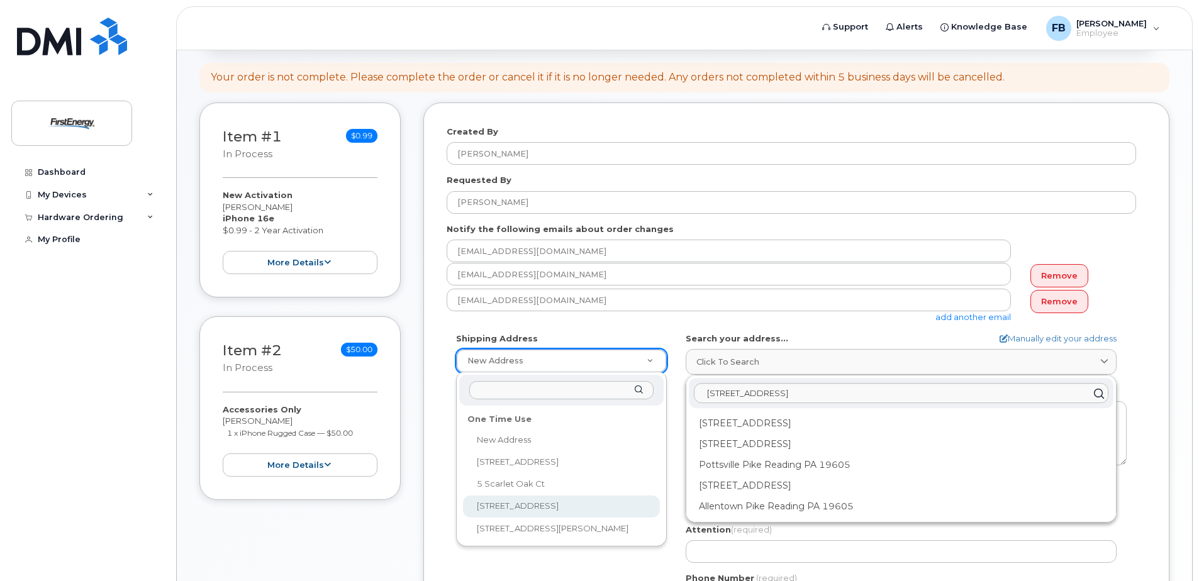
select select "2800 Pottsville Pike"
type input "E South"
type input "Greg Micheletti"
type input "4842699380"
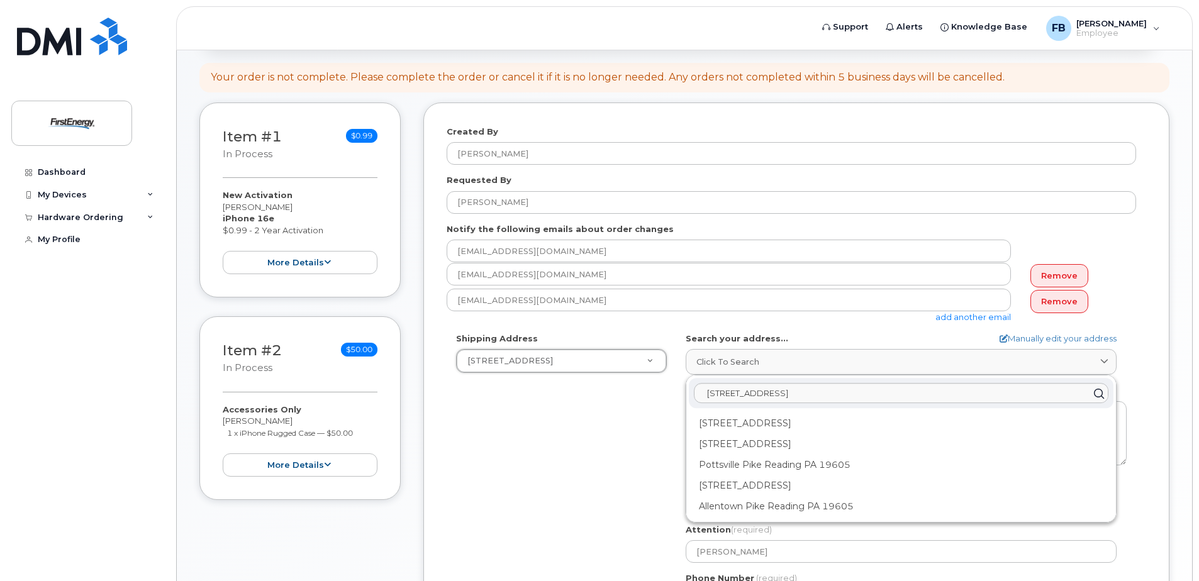
click at [633, 428] on div "Shipping Address 2800 Pottsville Pike New Address 1910 W Market St 5 Scarlet Oa…" at bounding box center [791, 477] width 689 height 289
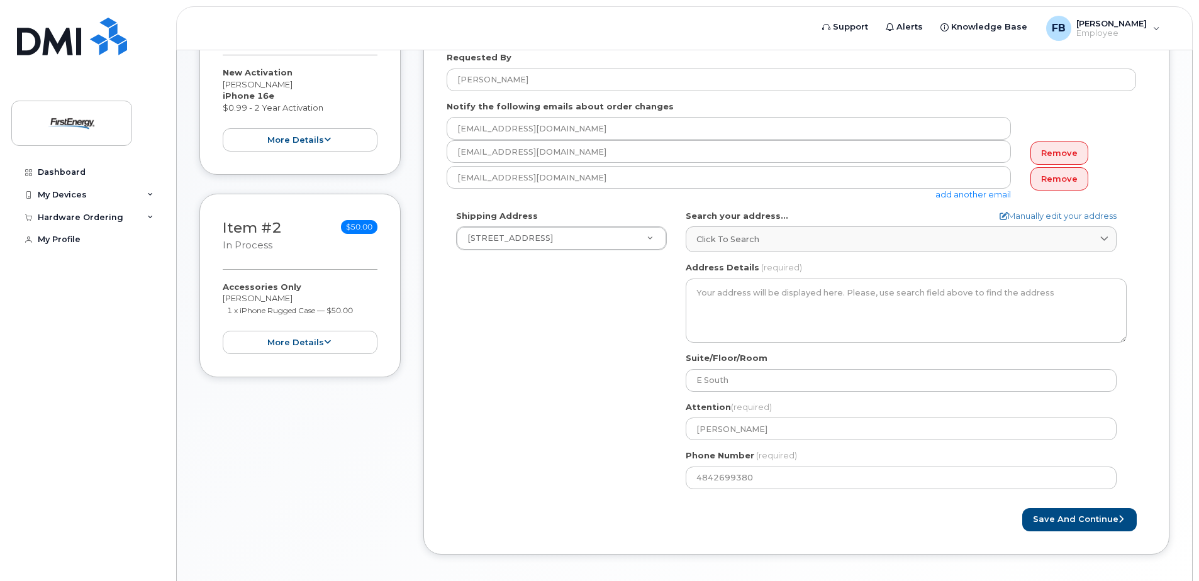
scroll to position [304, 0]
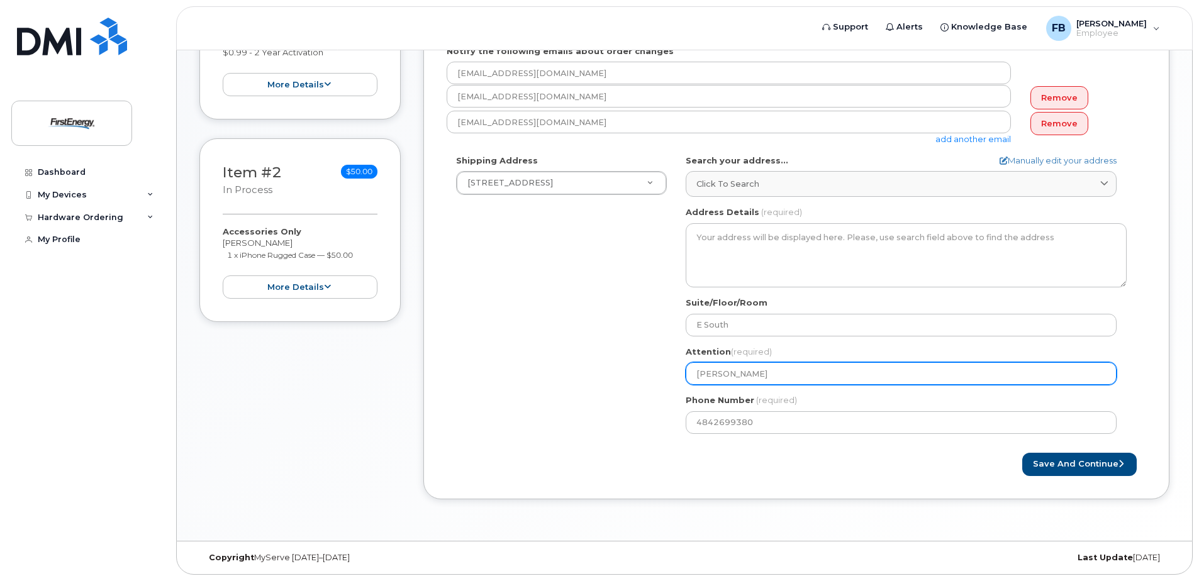
drag, startPoint x: 777, startPoint y: 368, endPoint x: 682, endPoint y: 367, distance: 95.0
click at [682, 367] on div "PA Reading Search your address... Manually edit your address Click to search 28…" at bounding box center [906, 299] width 460 height 289
select select
type input "L"
select select
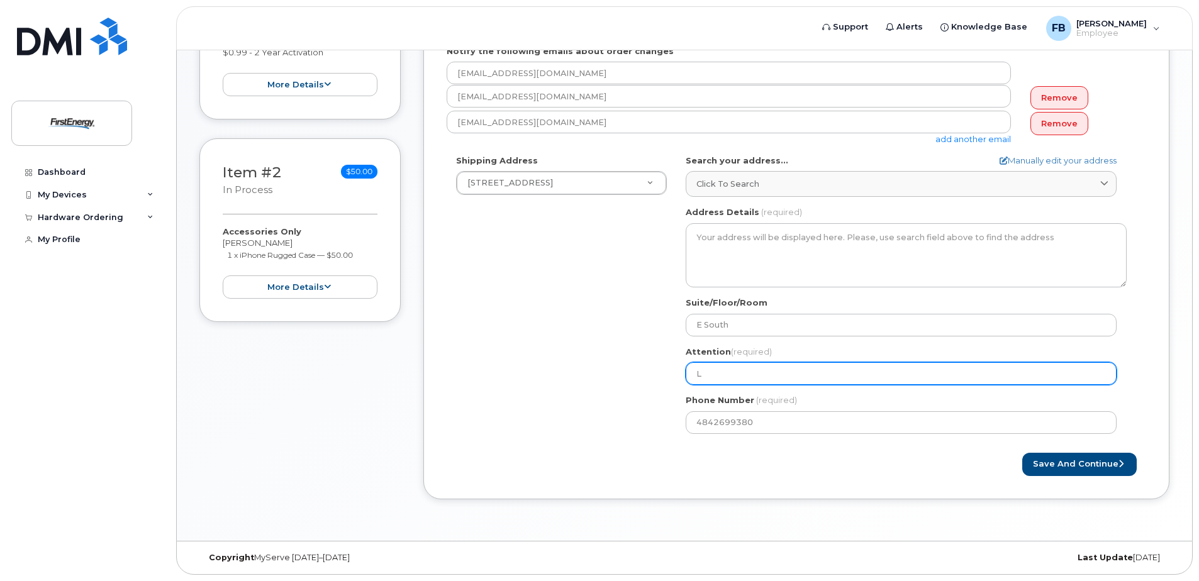
type input "Le"
select select
type input "Lev"
select select
type input "Levi"
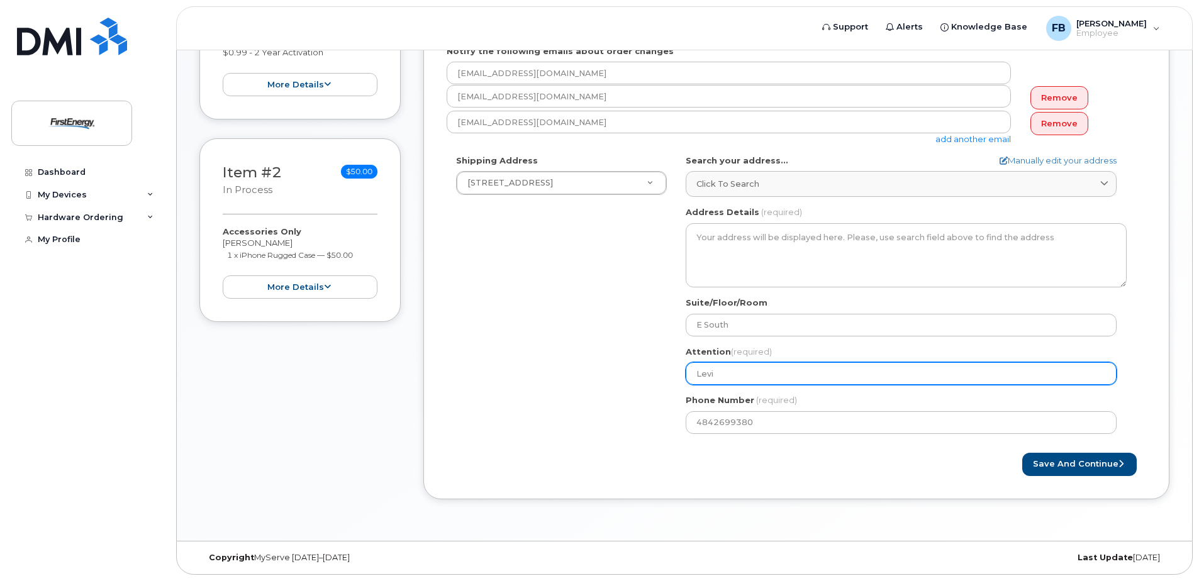
select select
type input "Levi P"
select select
type input "Levi Pr"
select select
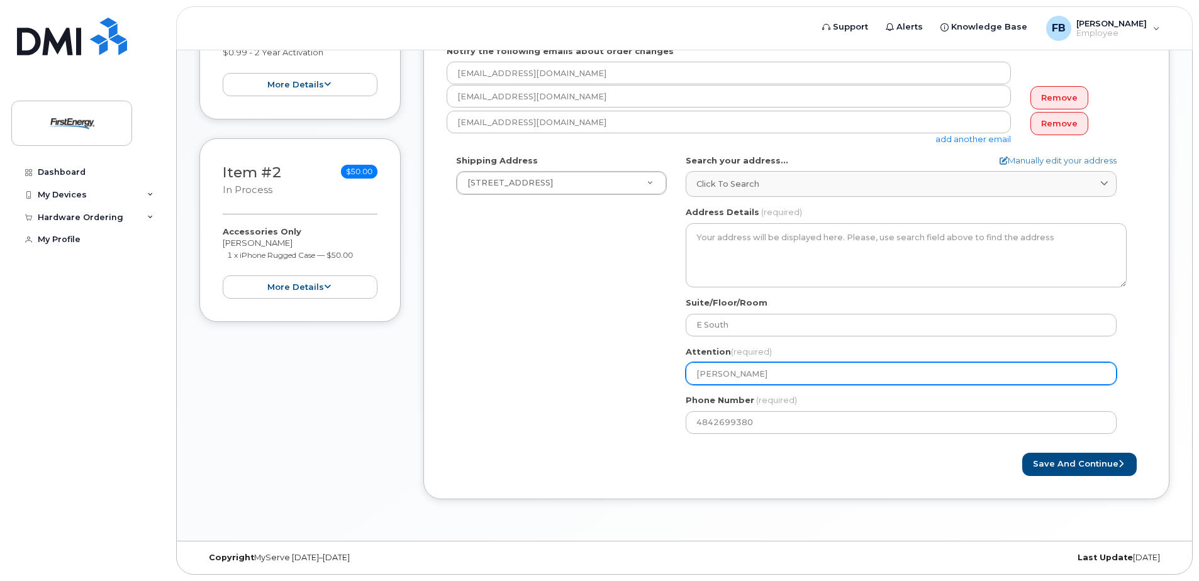
type input "Levi Pro"
select select
type input "Levi Prop"
select select
type input "Levi Props"
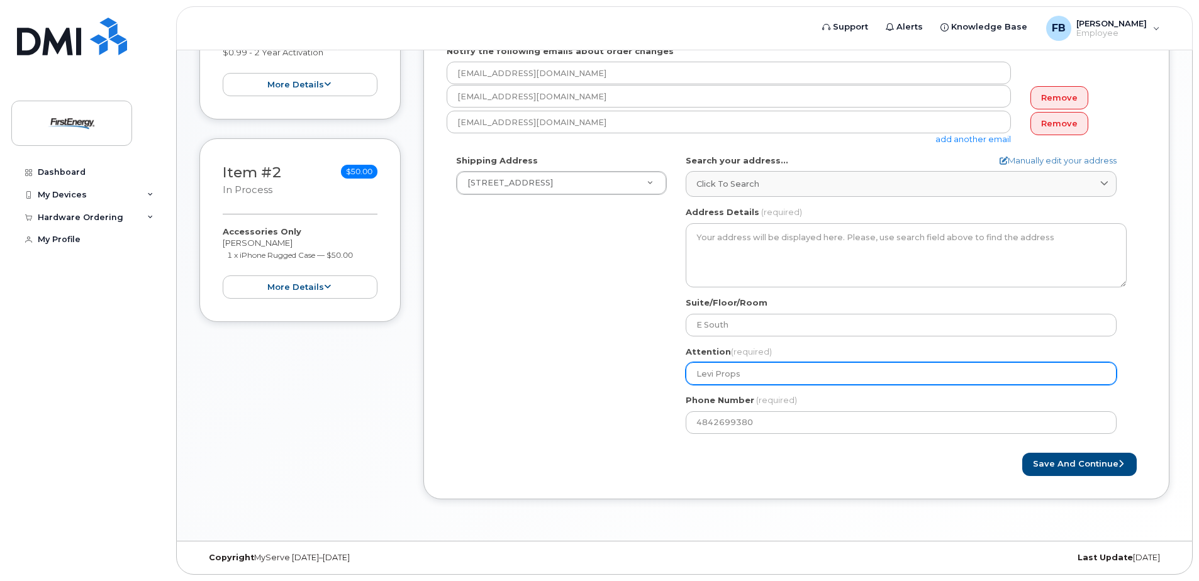
select select
type input "Levi Propst"
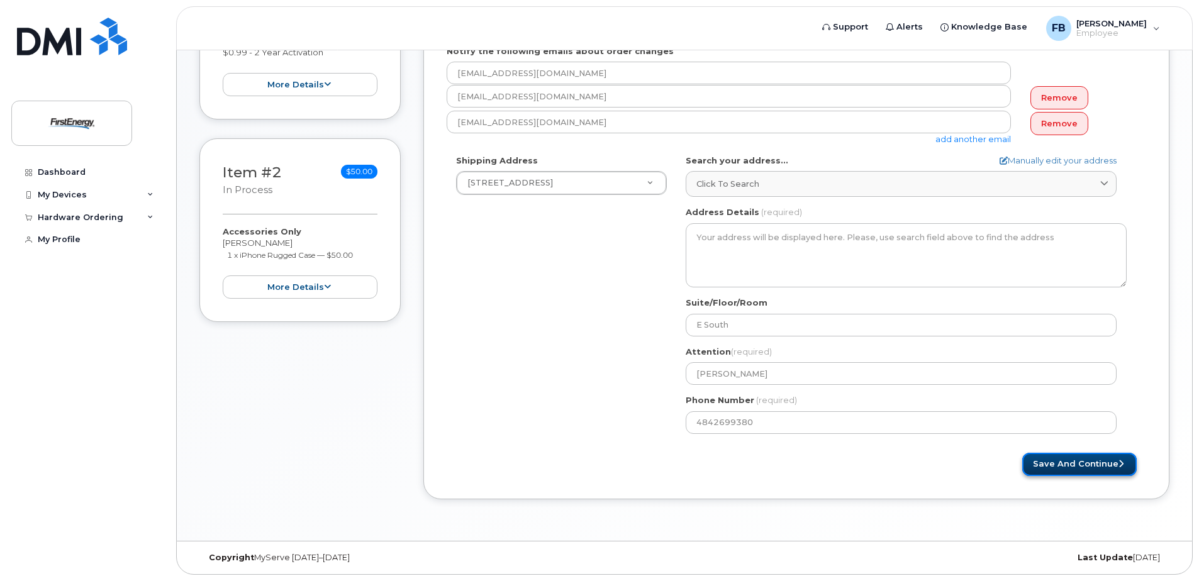
click at [1059, 466] on button "Save and Continue" at bounding box center [1079, 464] width 114 height 23
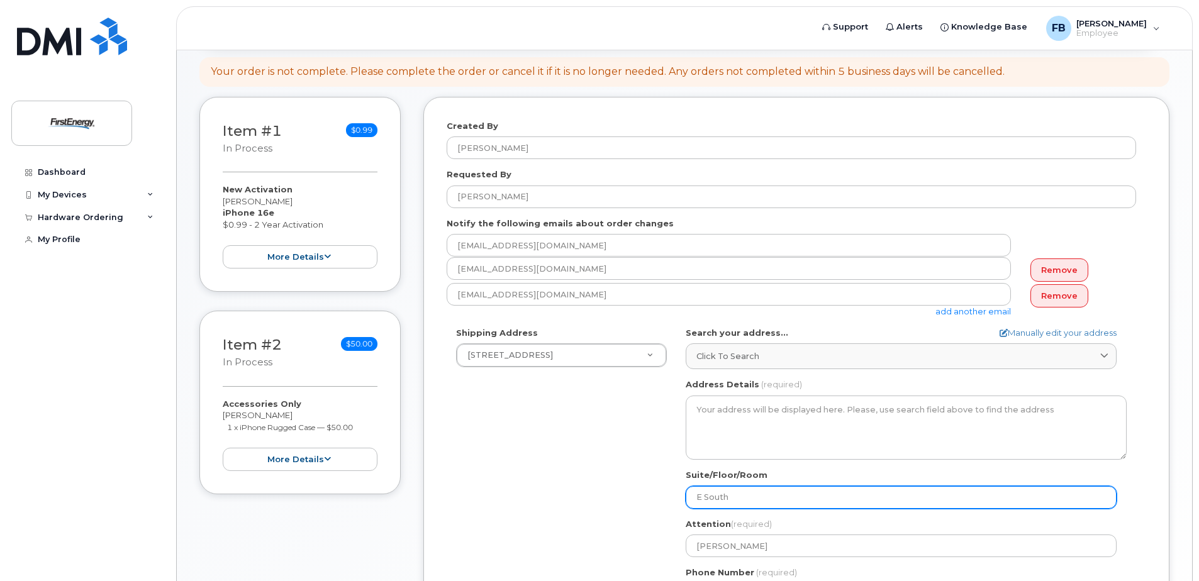
scroll to position [115, 0]
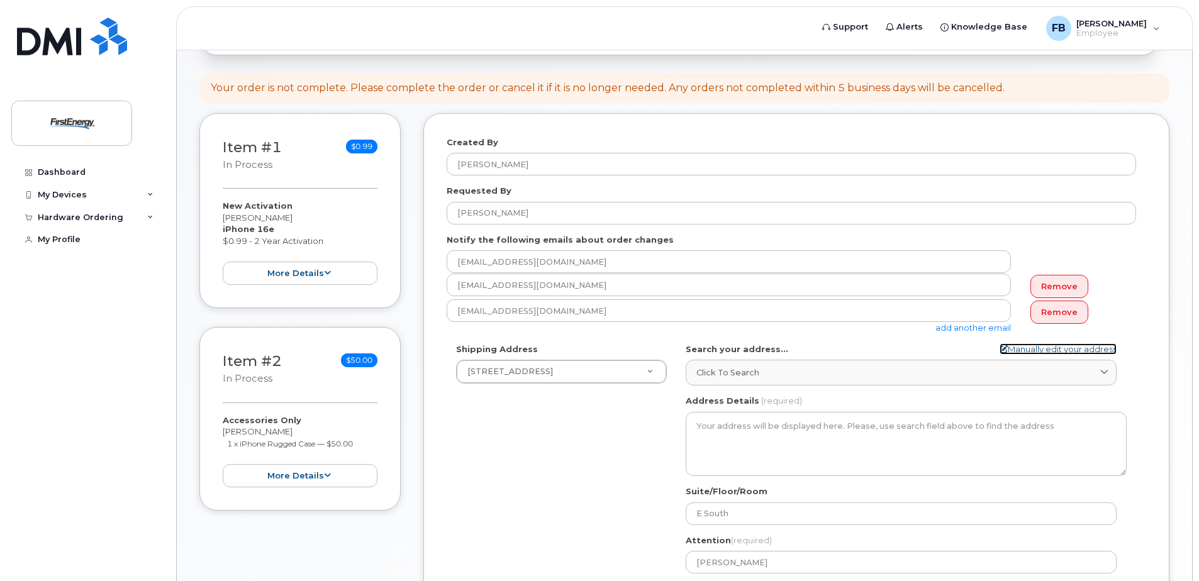
click at [1001, 352] on icon at bounding box center [1003, 349] width 8 height 8
select select
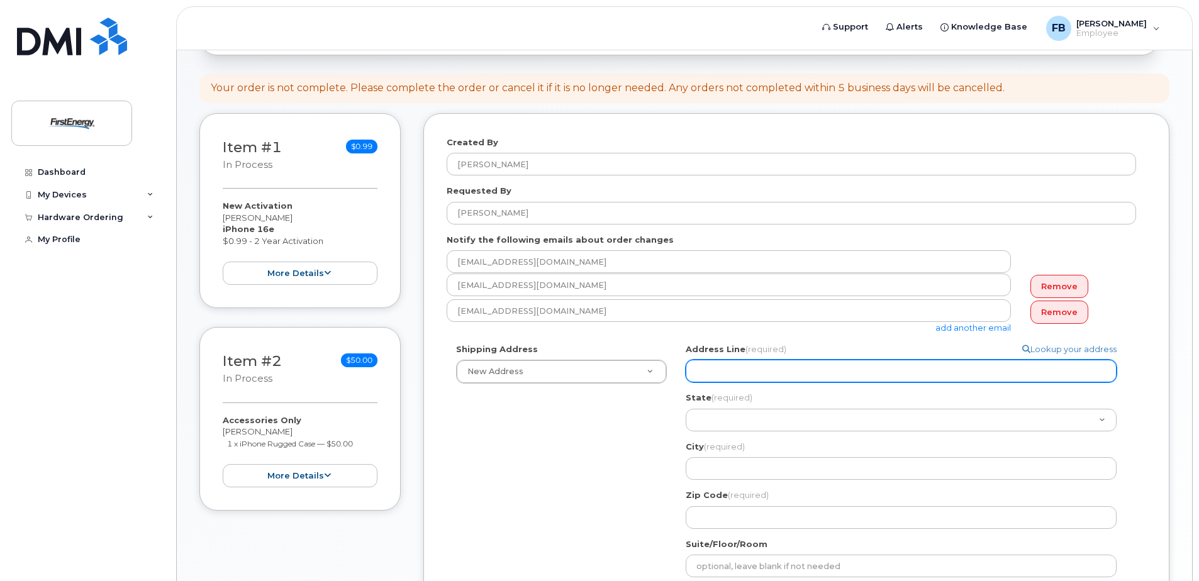
click at [765, 369] on input "Address Line (required)" at bounding box center [901, 371] width 431 height 23
select select
type input "2"
select select
type input "28"
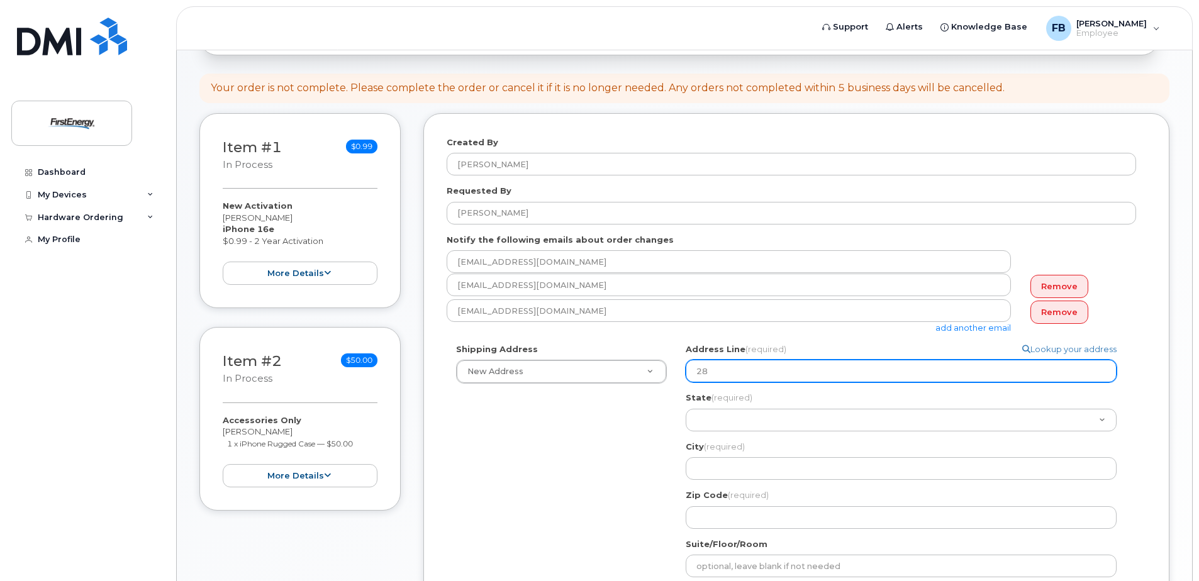
select select
type input "280"
select select
type input "2800"
select select
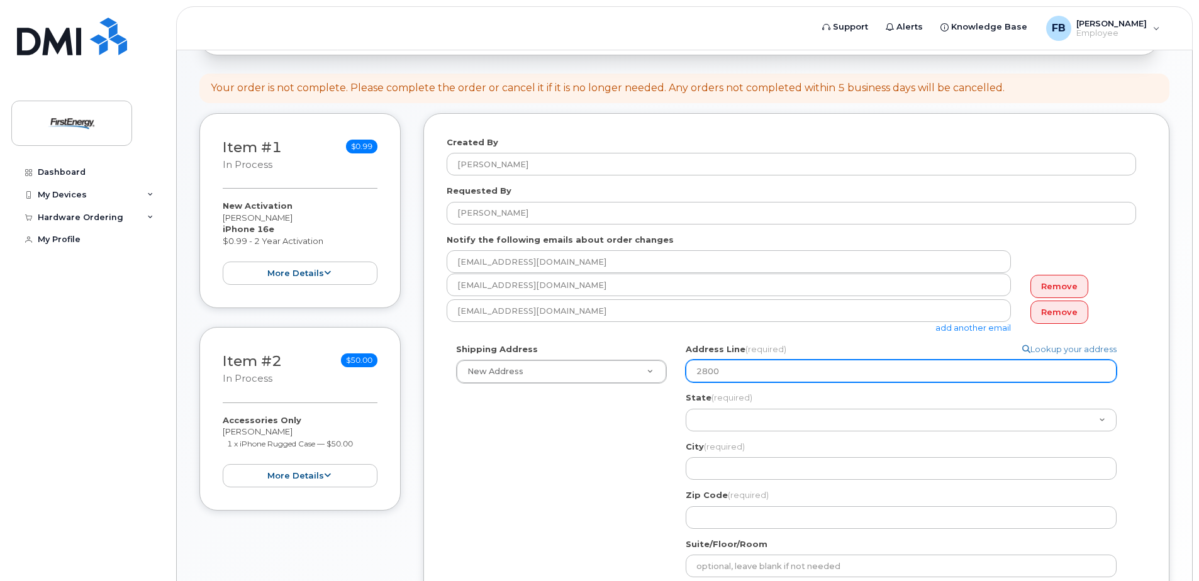
type input "2800 P"
select select
type input "2800 Po"
select select
type input "2800 Pot"
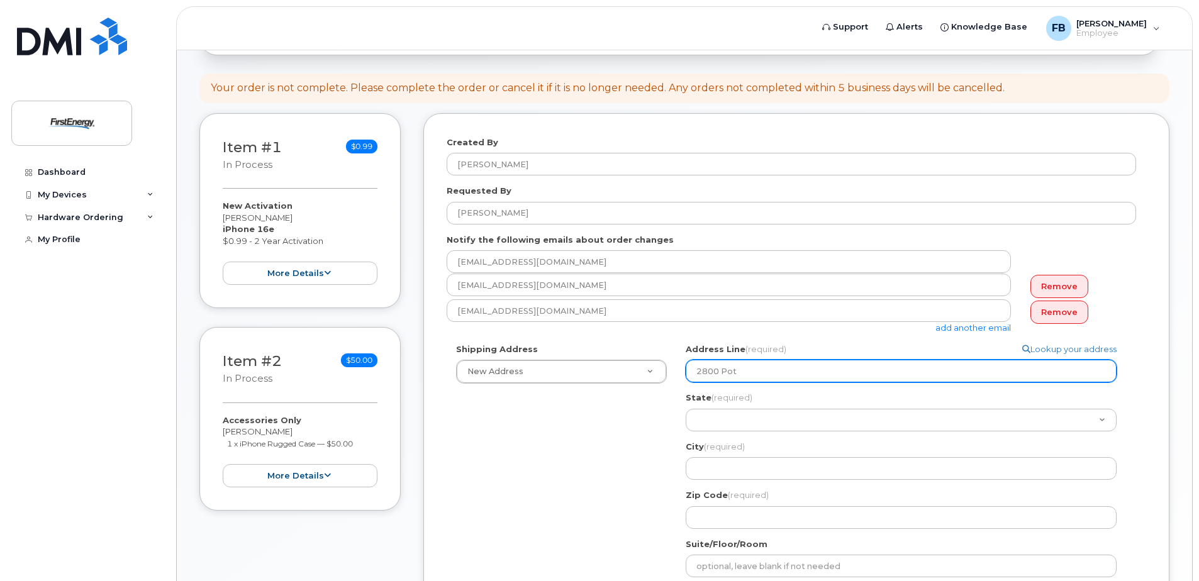
select select
type input "2800 Pott"
select select
type input "2800 Potts"
select select
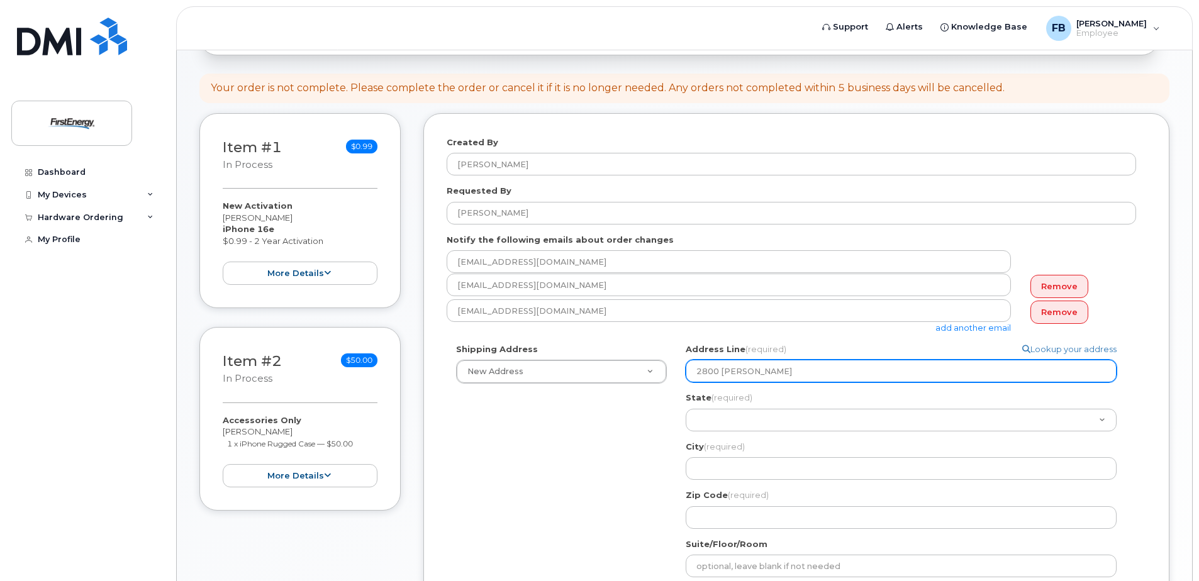
type input "2800 Pottsv"
select select
type input "2800 Pottsvi"
select select
type input "2800 Pottsvil"
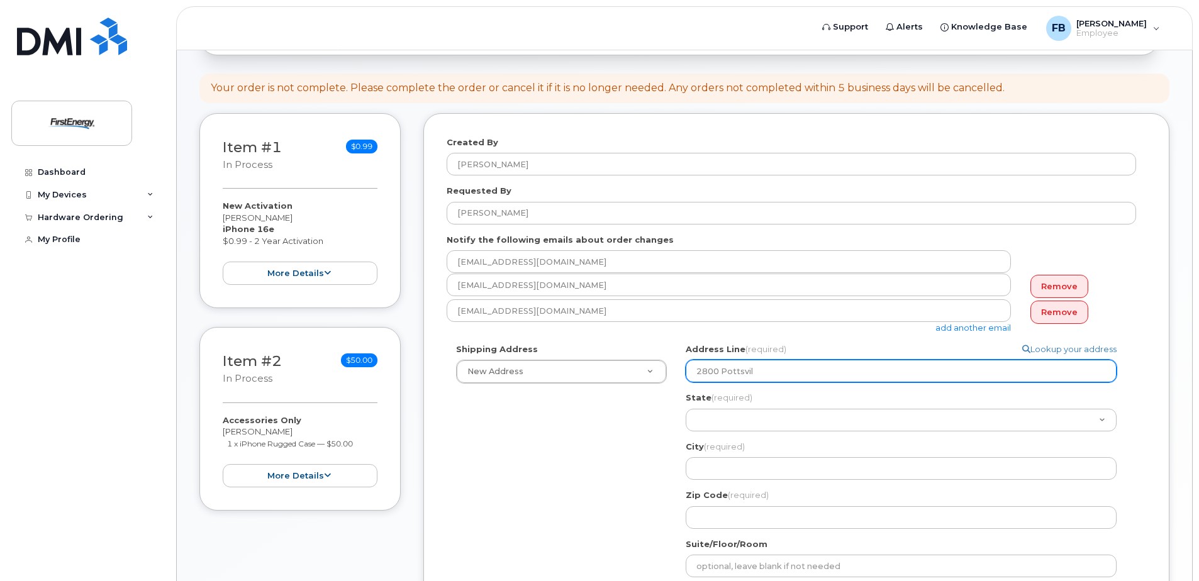
select select
type input "2800 Pottsvill"
select select
type input "2800 Pottsville"
select select
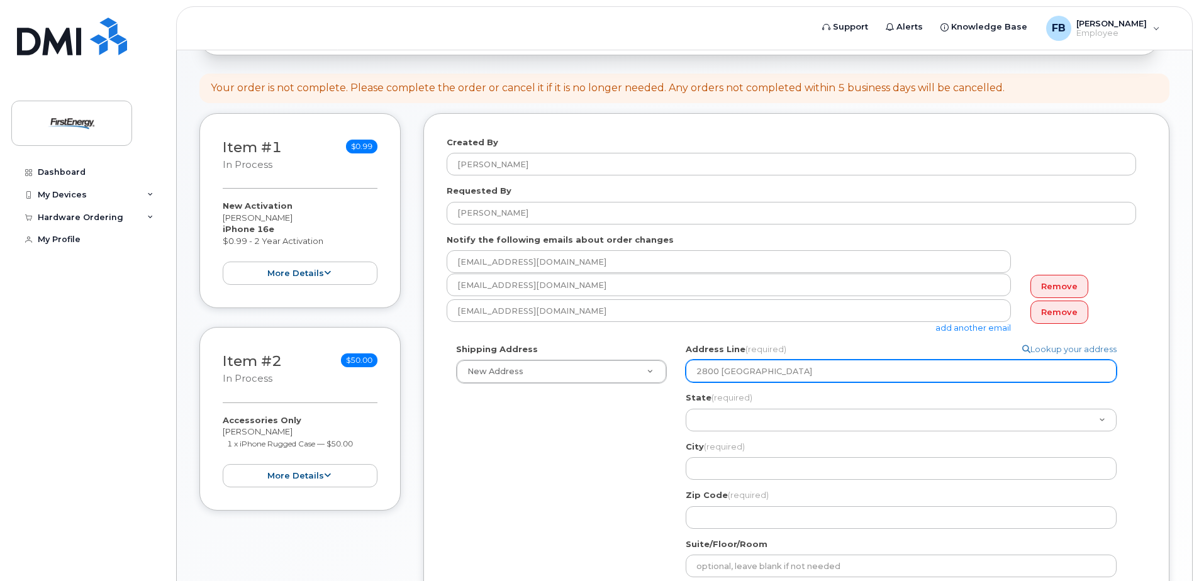
type input "2800 Pottsville P"
select select
type input "2800 Pottsville Pi"
select select
type input "2800 Pottsville Pik"
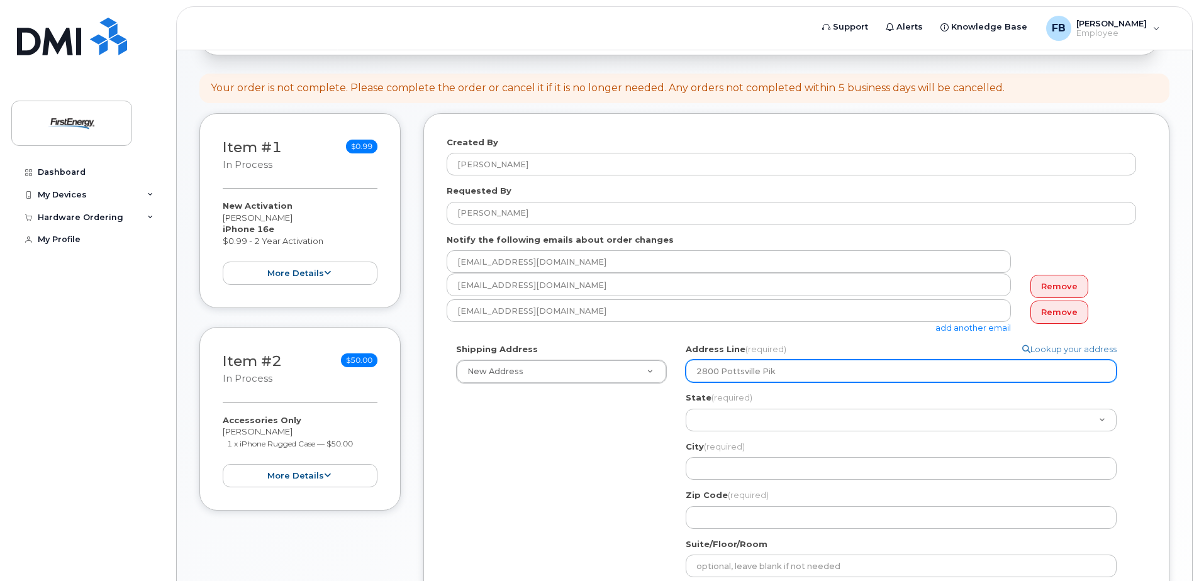
select select
type input "2800 Pottsville Pike"
select select
type input "2800 Pottsville Pike E"
select select
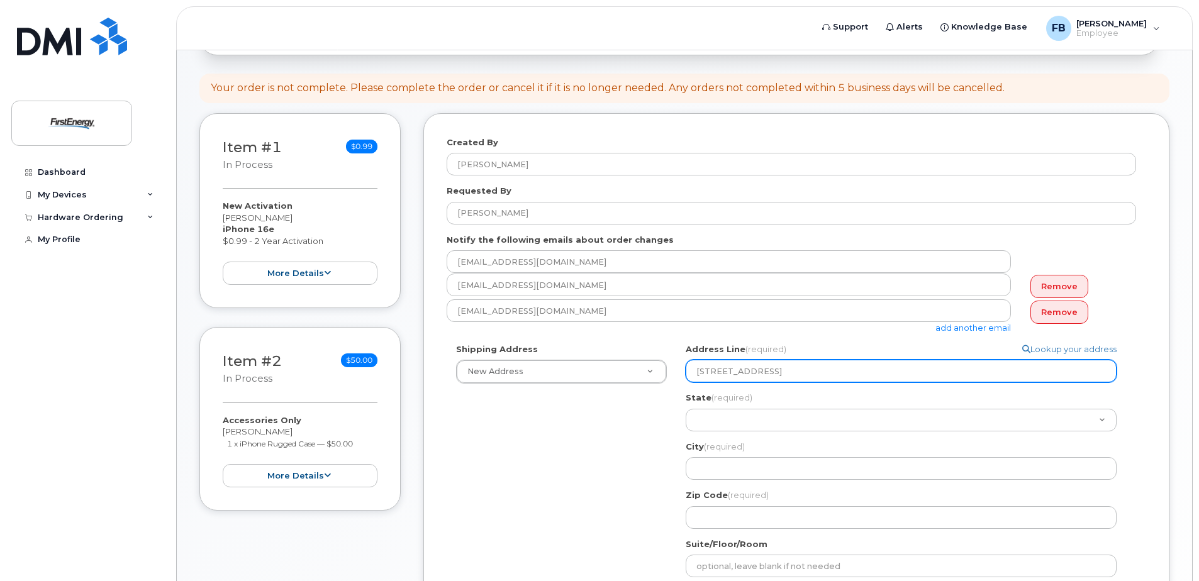
type input "2800 Pottsville Pike E S"
select select
type input "2800 Pottsville Pike E So"
select select
type input "2800 Pottsville Pike E Sou"
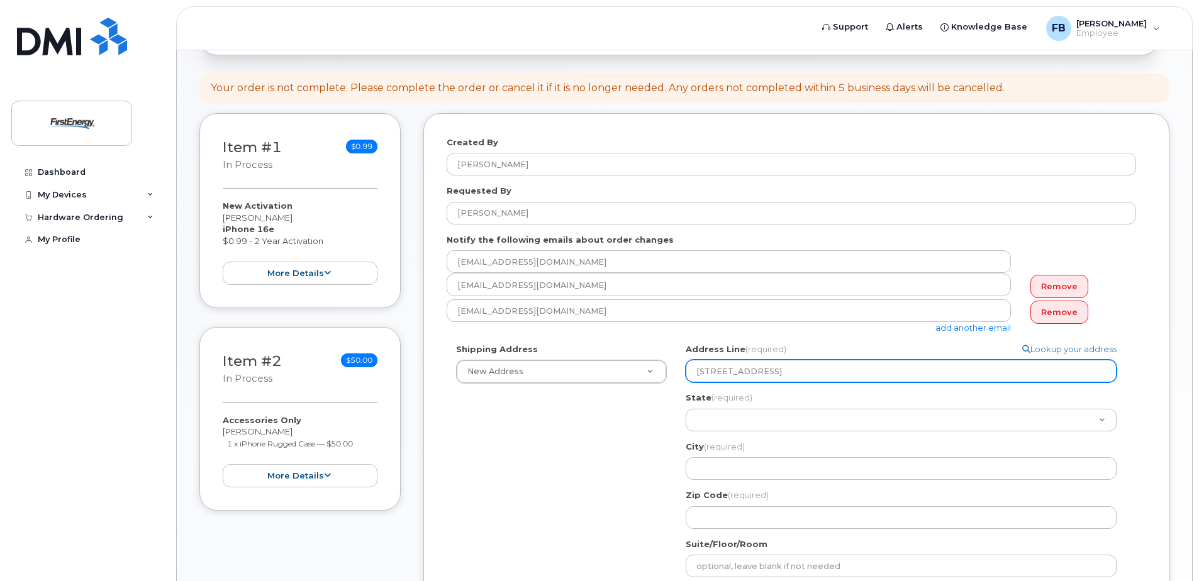
select select
type input "2800 Pottsville Pike E Sout"
select select
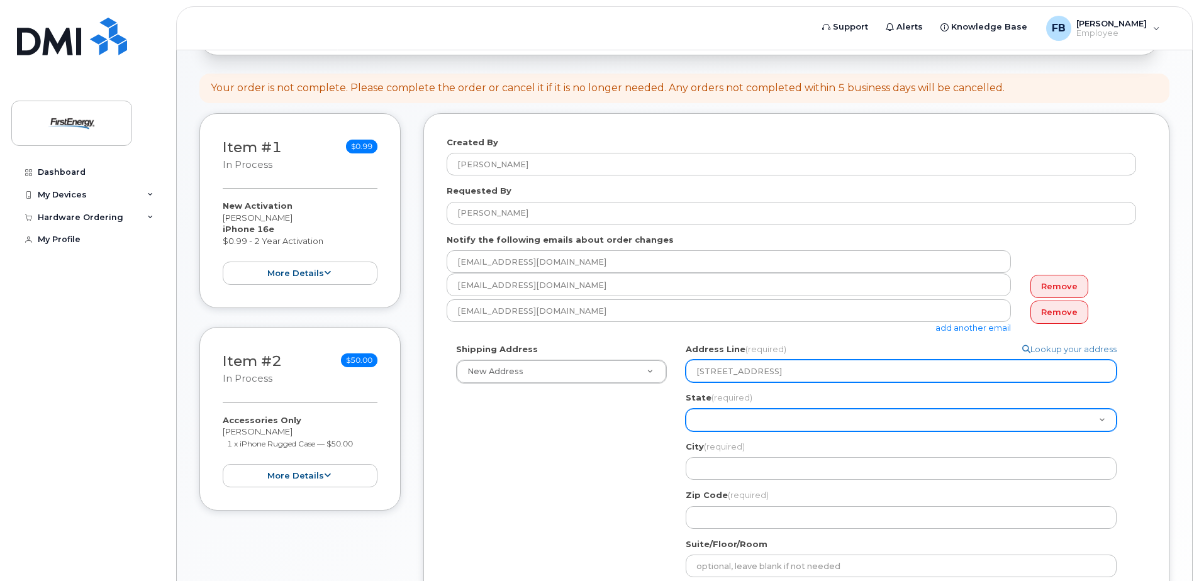
type input "2800 Pottsville Pike E South"
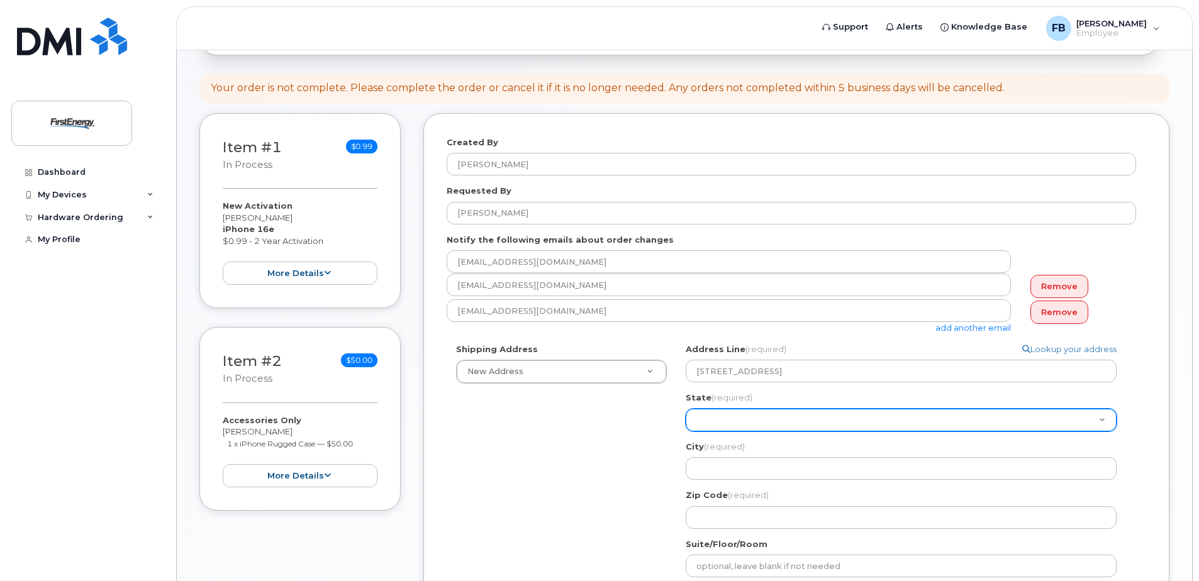
click at [748, 423] on select "Alabama Alaska American Samoa Arizona Arkansas California Colorado Connecticut …" at bounding box center [901, 420] width 431 height 23
select select "PA"
click at [686, 409] on select "Alabama Alaska American Samoa Arizona Arkansas California Colorado Connecticut …" at bounding box center [901, 420] width 431 height 23
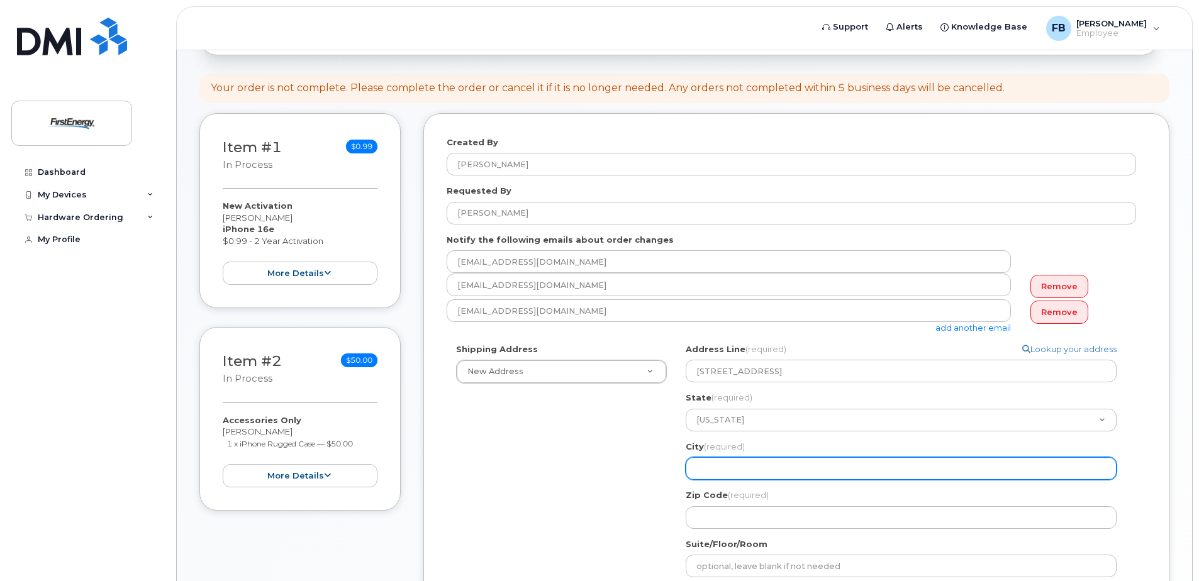
click at [752, 468] on input "City (required)" at bounding box center [901, 468] width 431 height 23
select select
type input "R"
select select
type input "Re"
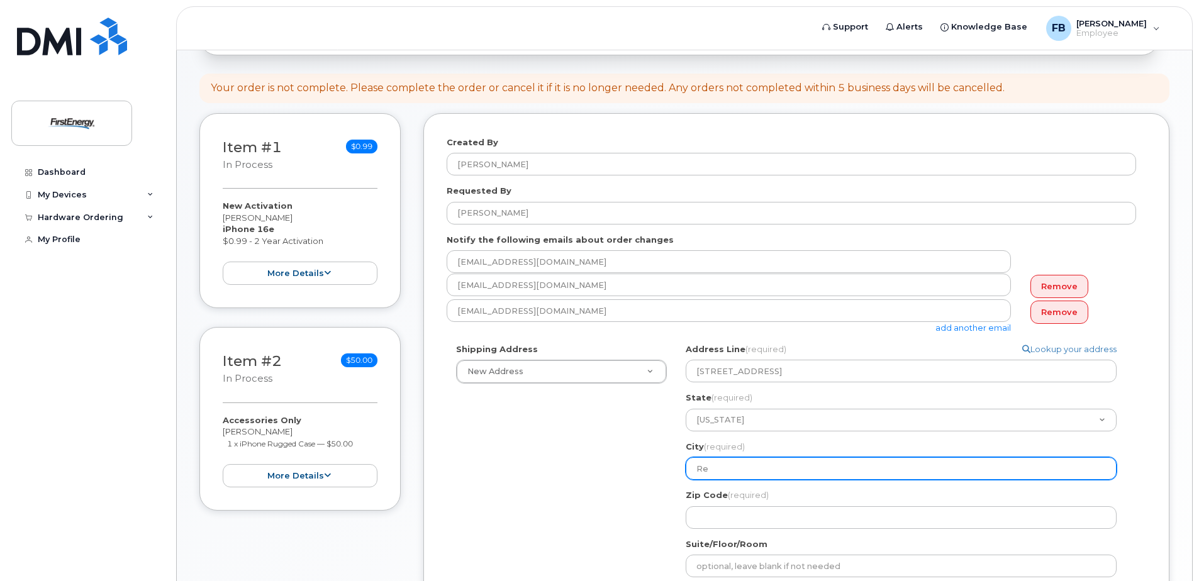
select select
type input "Rea"
select select
type input "Read"
select select
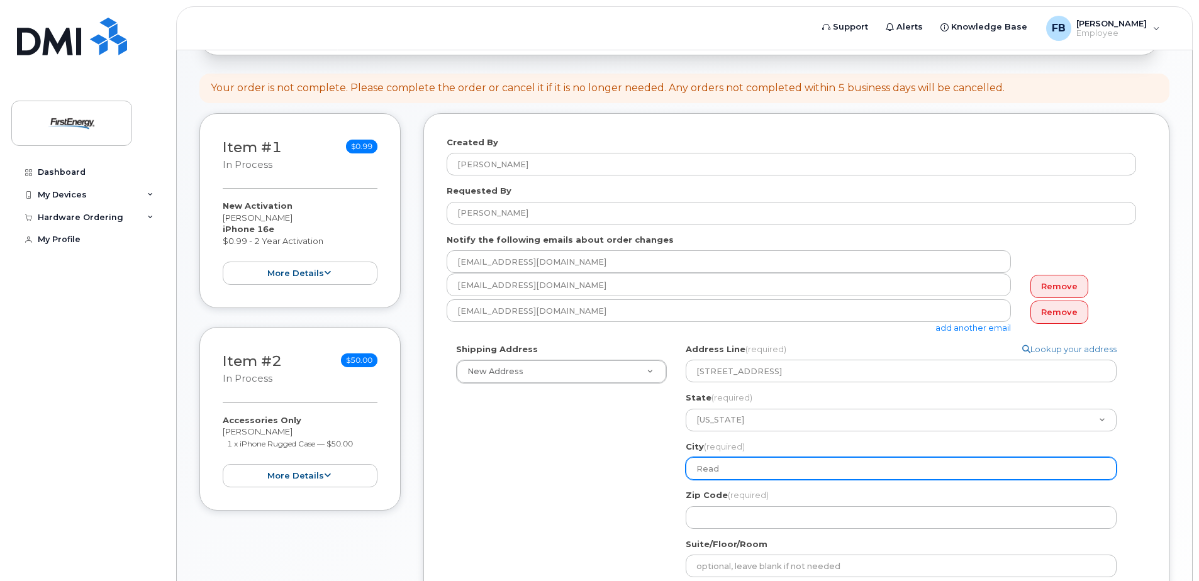
type input "Reado"
select select
type input "Readom"
select select
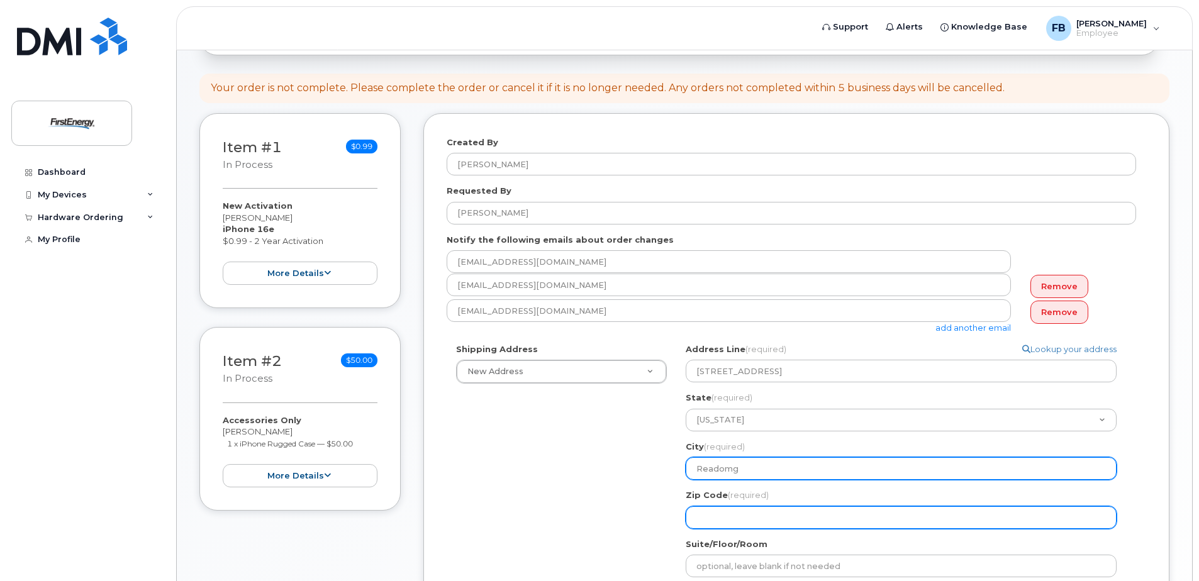
type input "Readomg"
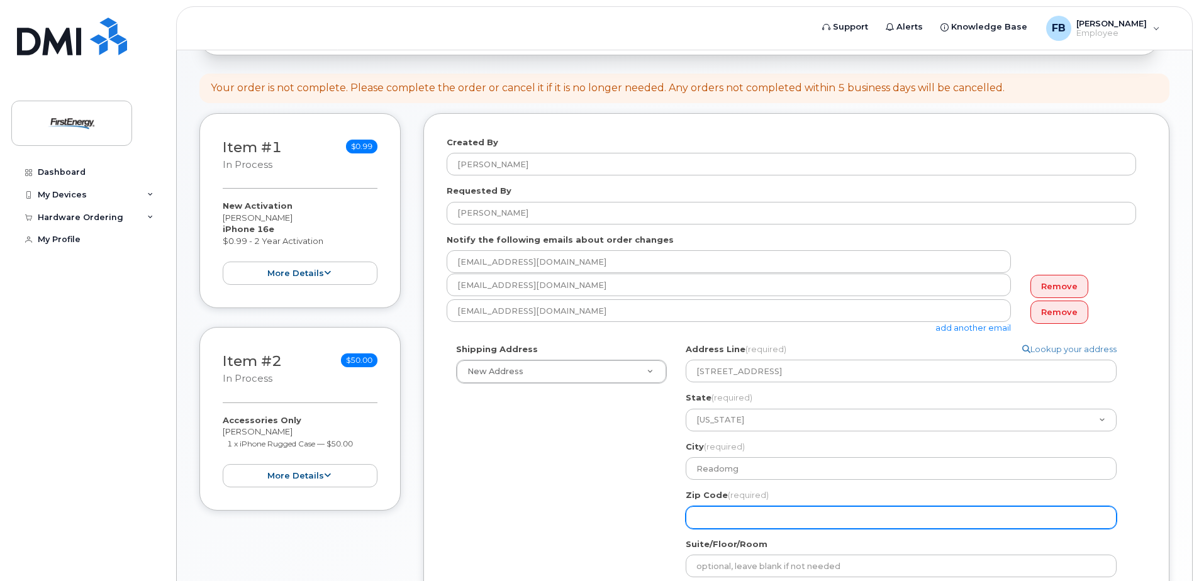
click at [780, 506] on input "Zip Code (required)" at bounding box center [901, 517] width 431 height 23
select select
type input "1"
select select
type input "19"
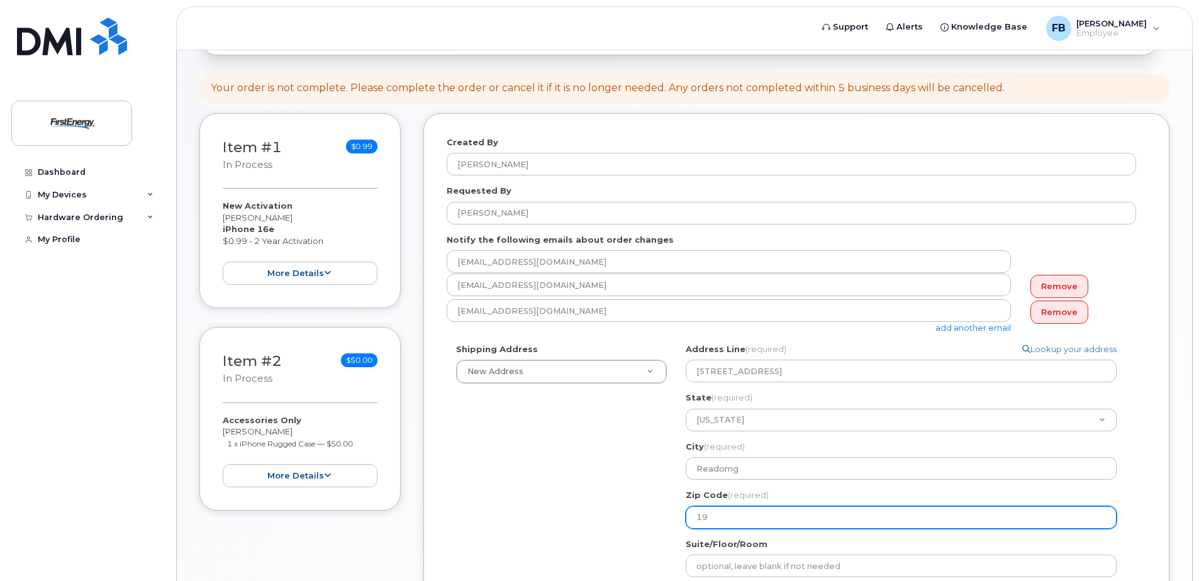
select select
type input "196"
select select
type input "1960"
select select
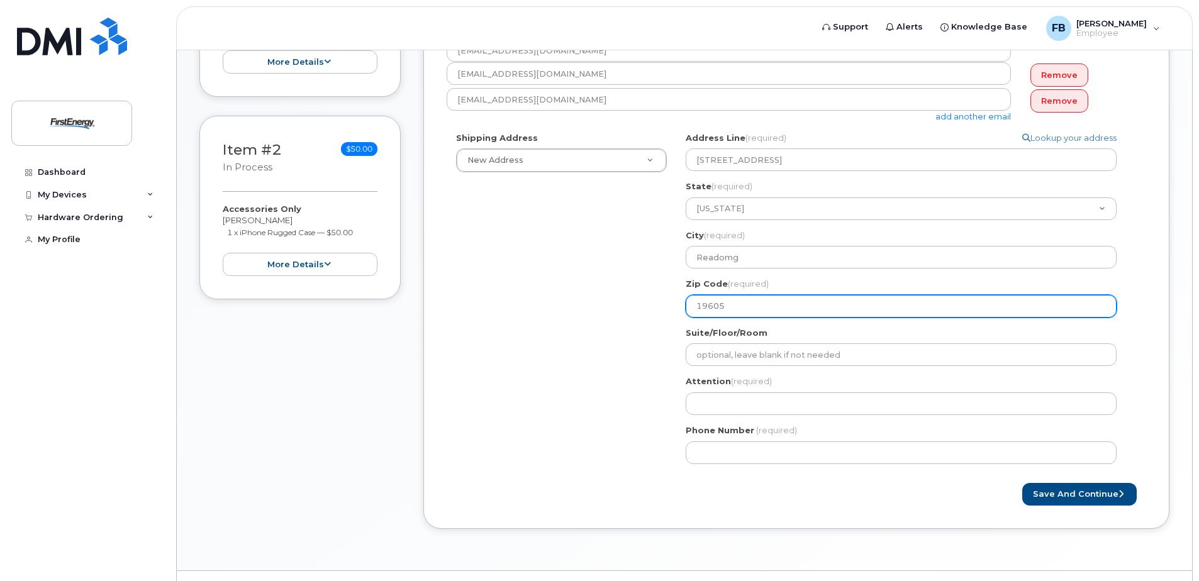
scroll to position [356, 0]
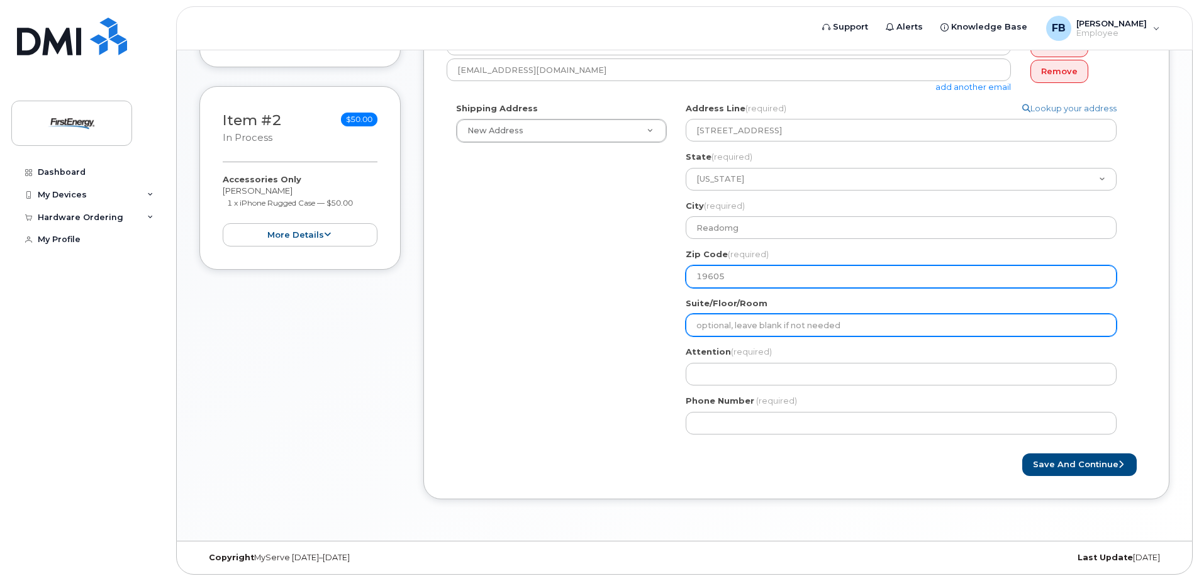
type input "19605"
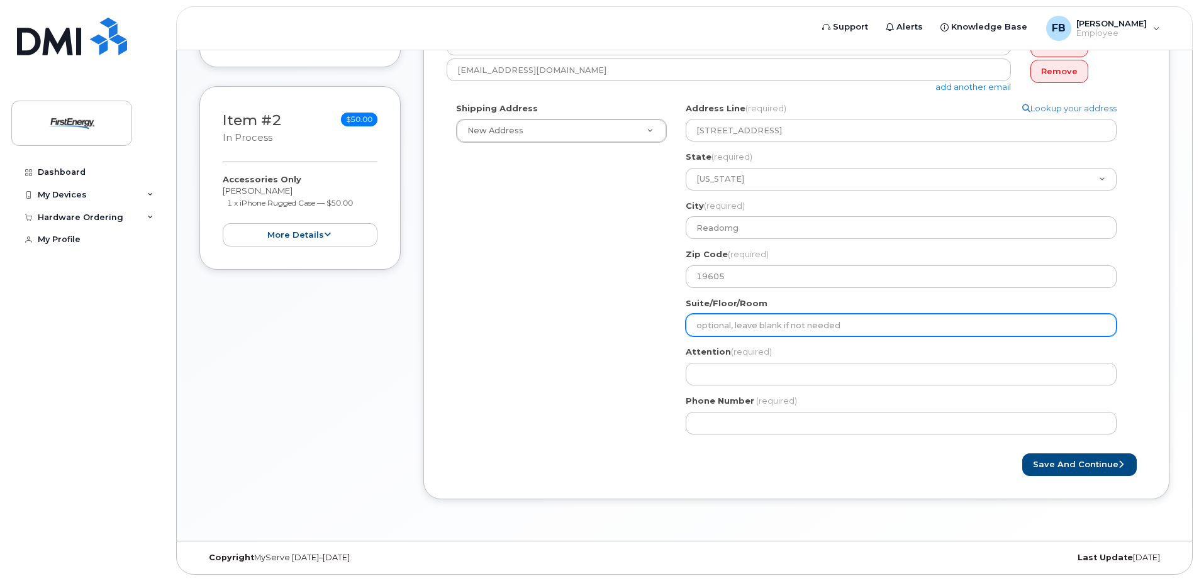
click at [762, 323] on input "Suite/Floor/Room" at bounding box center [901, 325] width 431 height 23
select select
type input "E"
select select
type input "E S"
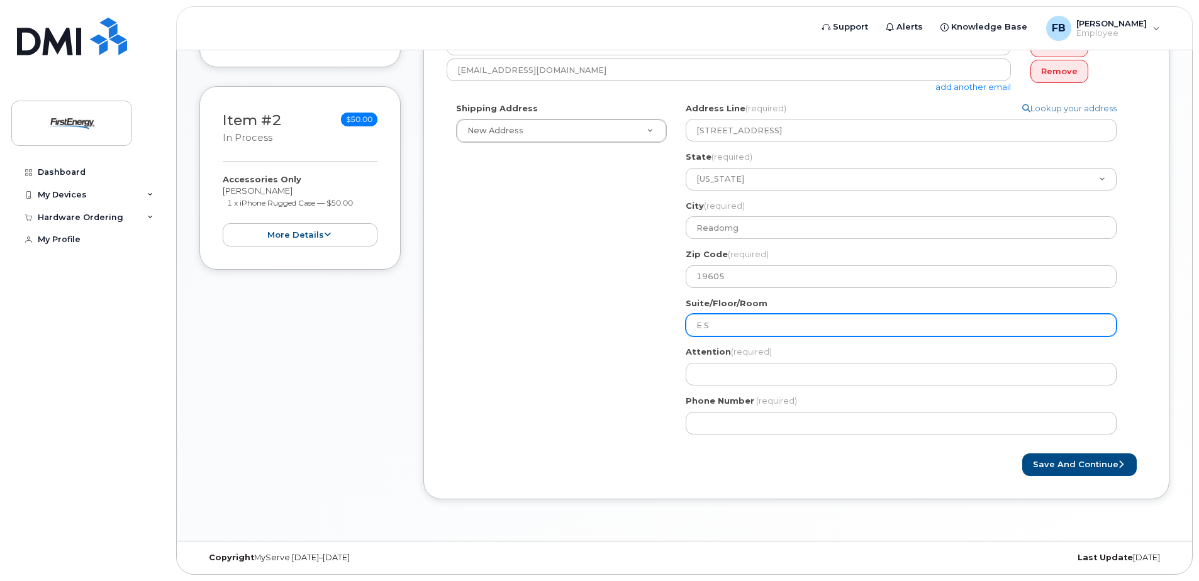
select select
type input "E So"
select select
type input "E Sou"
select select
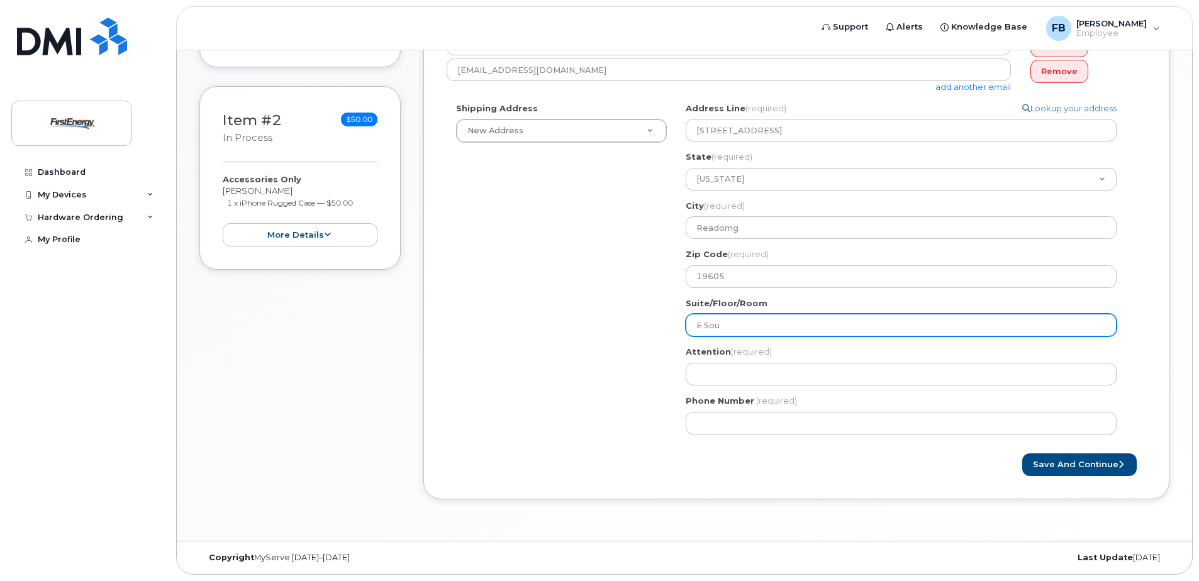
type input "E Sout"
select select
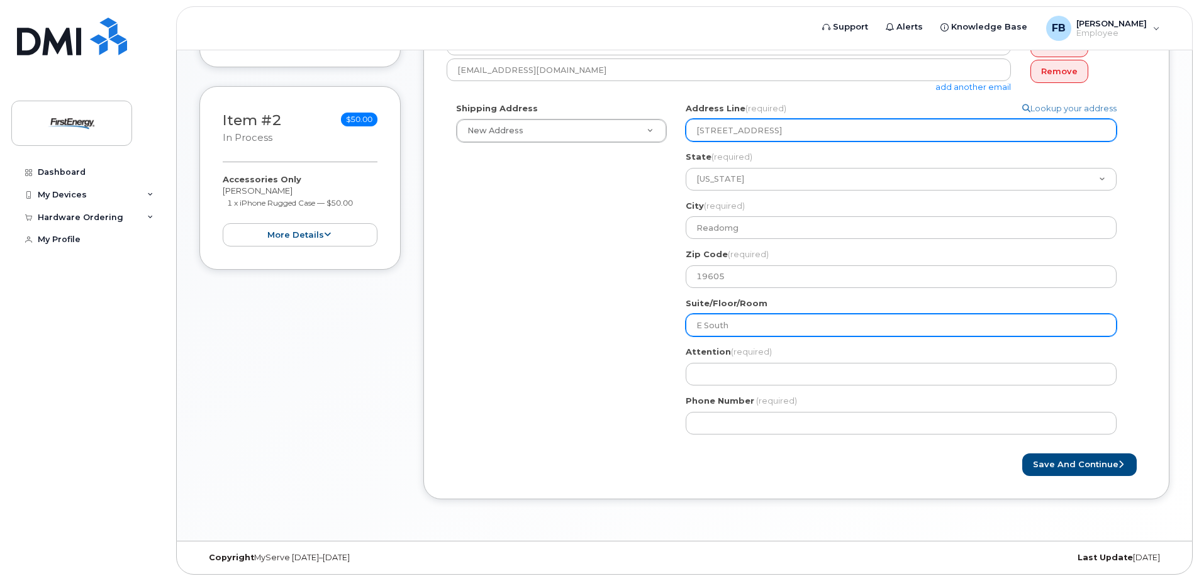
type input "E South"
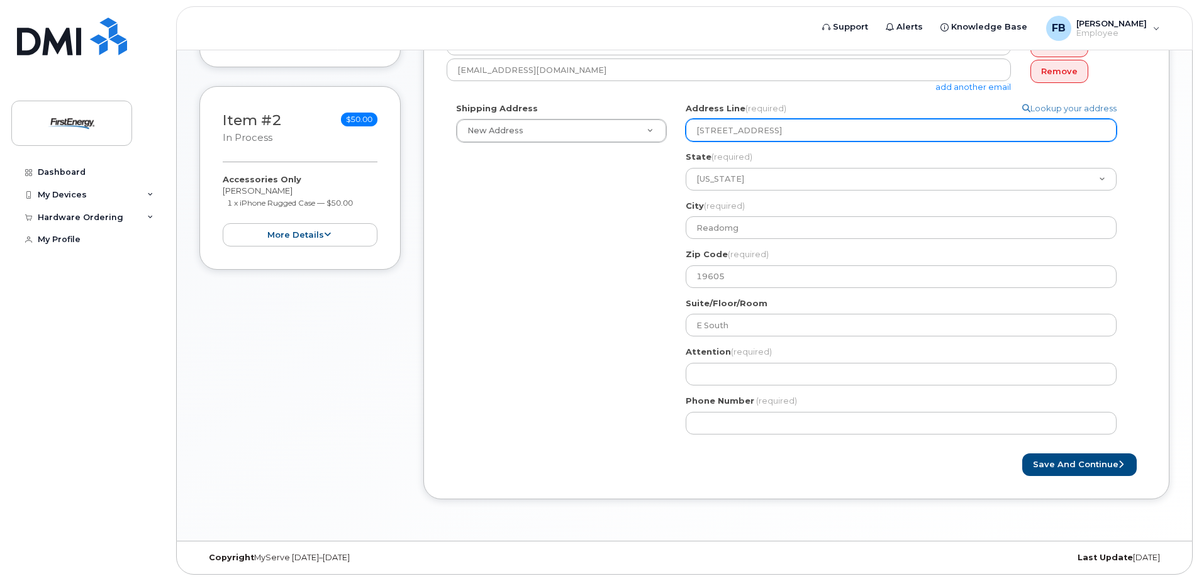
drag, startPoint x: 841, startPoint y: 130, endPoint x: 779, endPoint y: 128, distance: 62.3
click at [779, 128] on input "2800 Pottsville Pike E South" at bounding box center [901, 130] width 431 height 23
select select
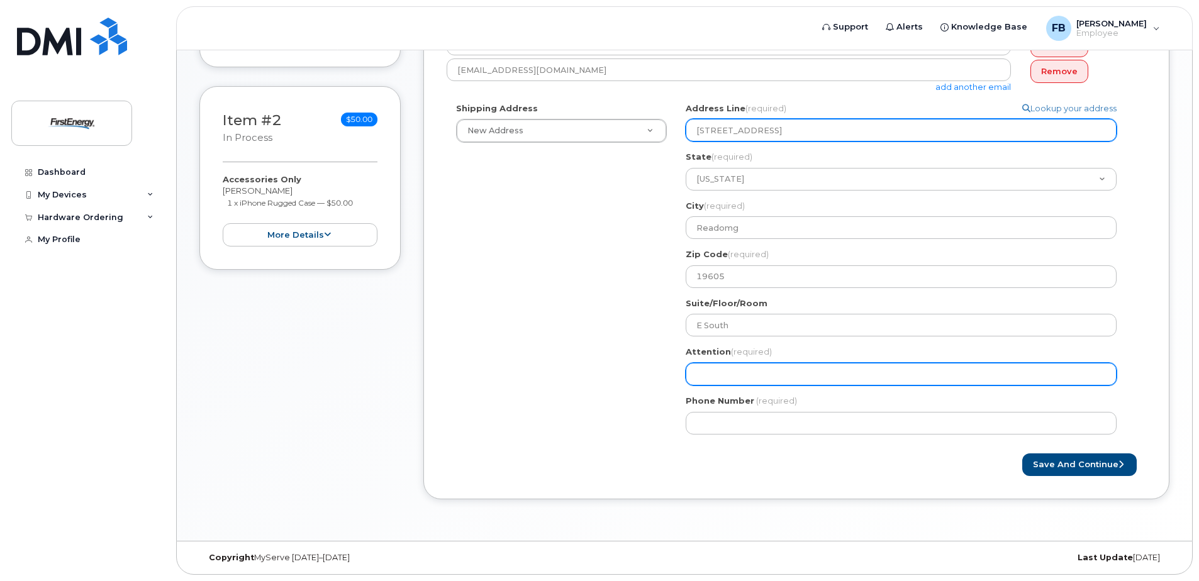
type input "2800 Pottsville Pike"
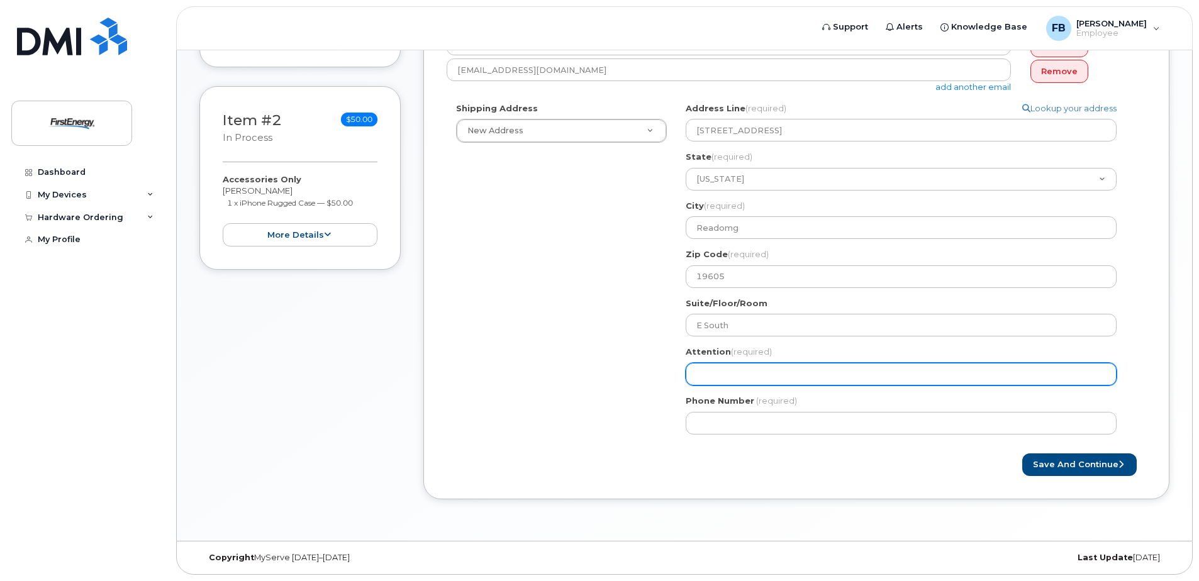
click at [731, 375] on input "Attention (required)" at bounding box center [901, 374] width 431 height 23
select select
type input "L"
select select
type input "Le"
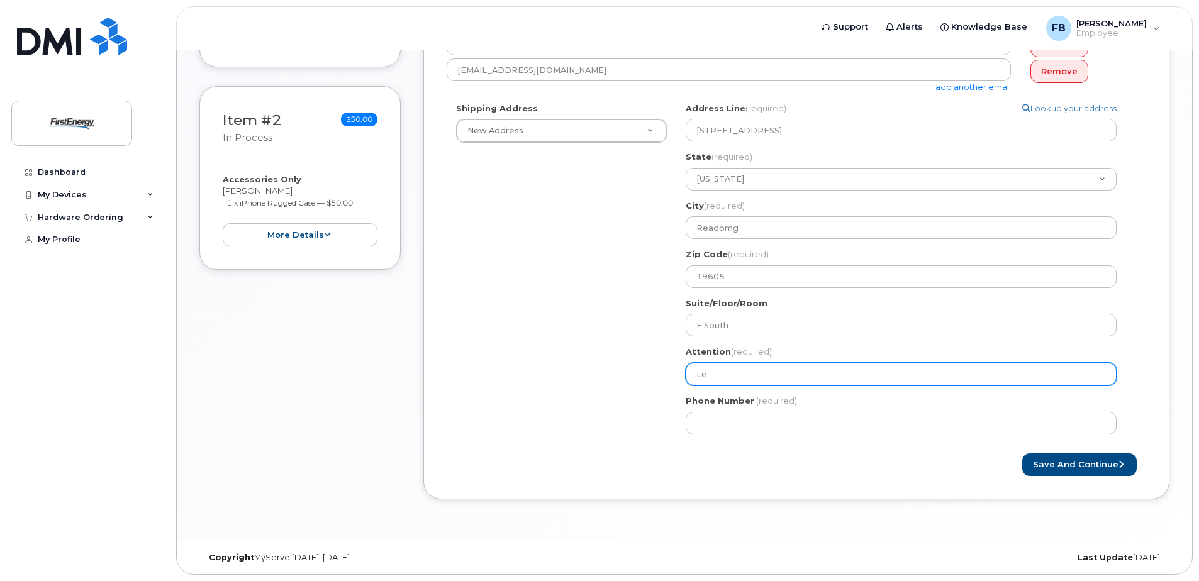
select select
type input "Lev"
select select
type input "Levi"
select select
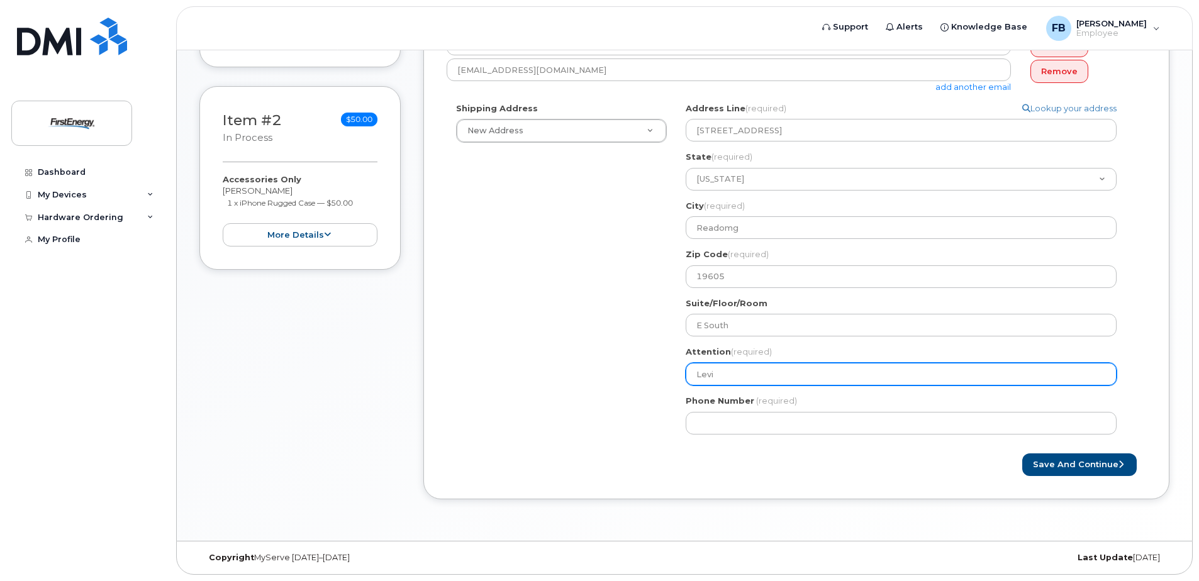
type input "Levi P"
select select
type input "Levi Pr"
select select
type input "Levi Pro"
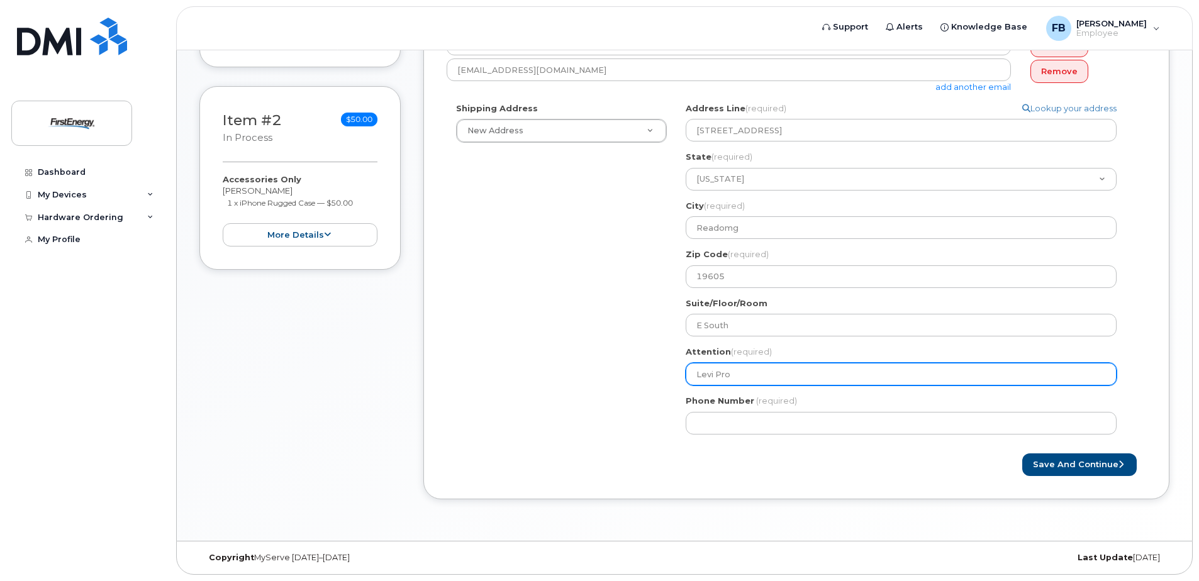
select select
type input "Levi Prop"
select select
type input "Levi Props"
select select
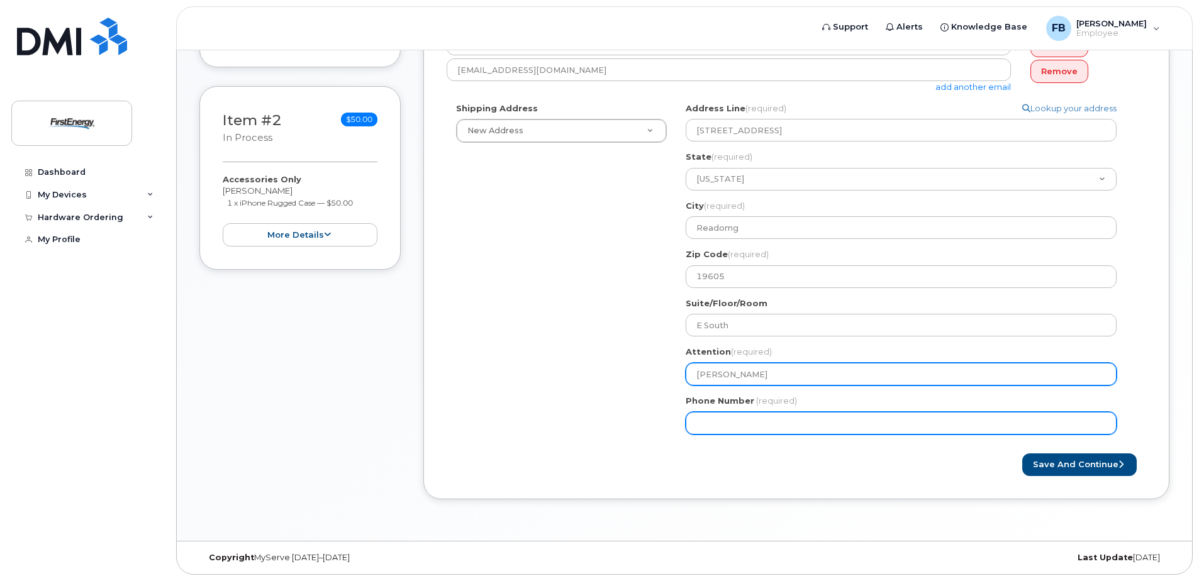
type input "Levi Propst"
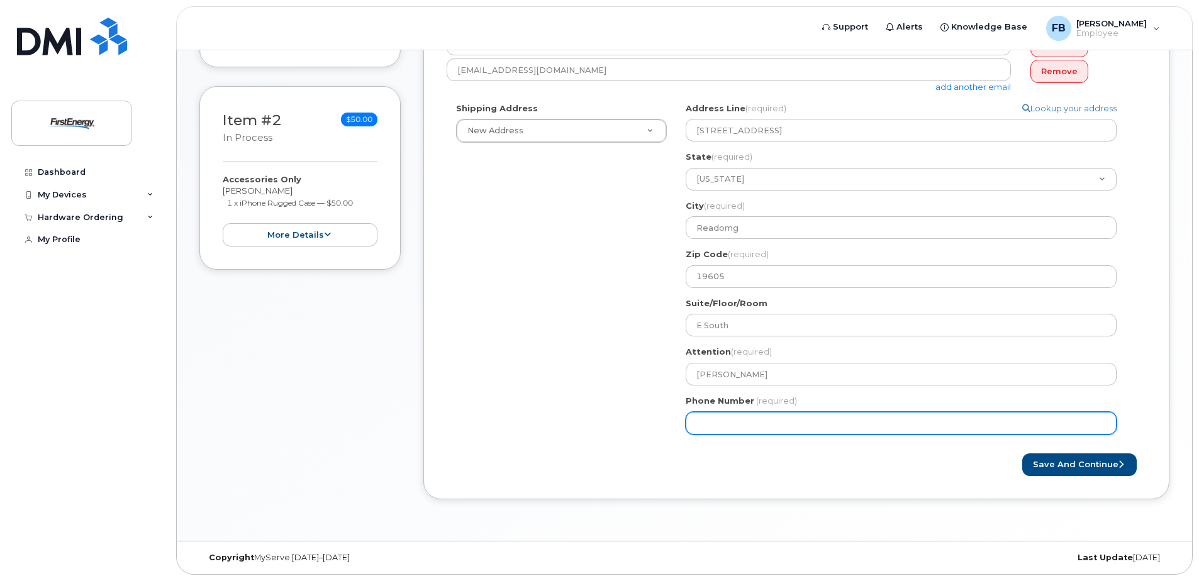
click at [731, 428] on input "Phone Number" at bounding box center [901, 423] width 431 height 23
type input "610921657"
select select
type input "6109216577"
drag, startPoint x: 788, startPoint y: 417, endPoint x: 659, endPoint y: 423, distance: 129.7
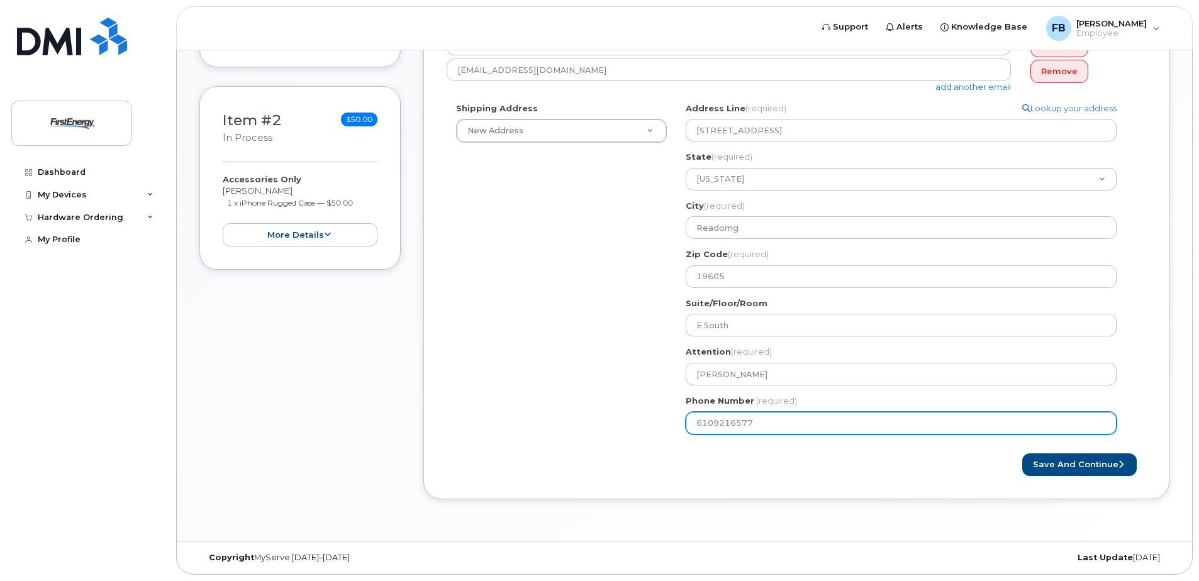
click at [659, 423] on div "Shipping Address New Address New Address 1910 W Market St 5 Scarlet Oak Ct 2800…" at bounding box center [791, 274] width 689 height 342
paste input "883"
select select
type input "6109216883"
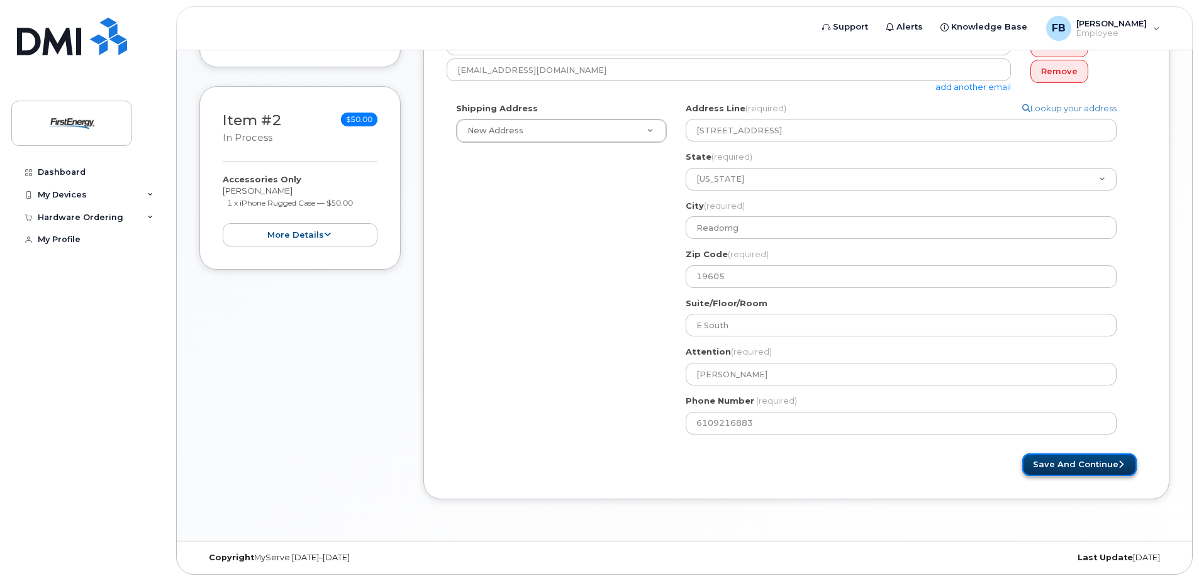
click at [1065, 466] on button "Save and Continue" at bounding box center [1079, 464] width 114 height 23
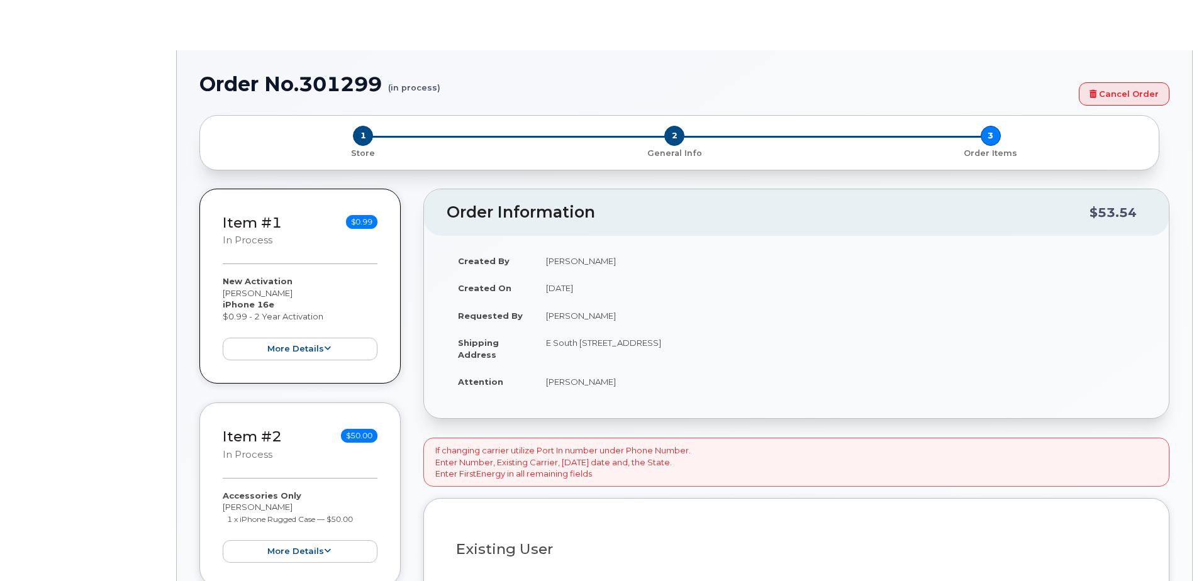
type input "2065514"
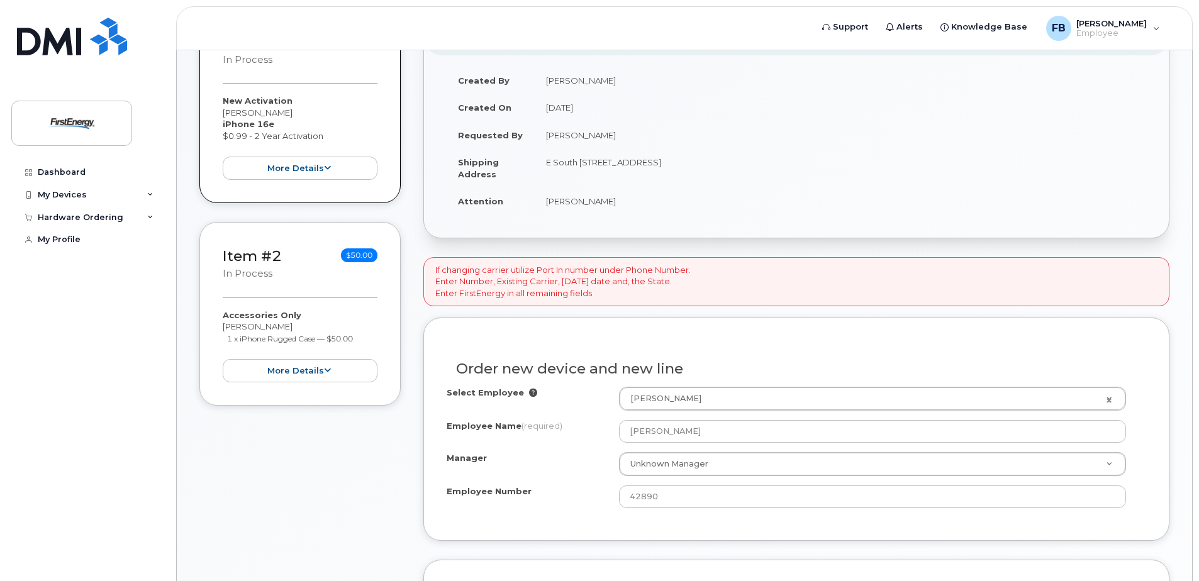
scroll to position [252, 0]
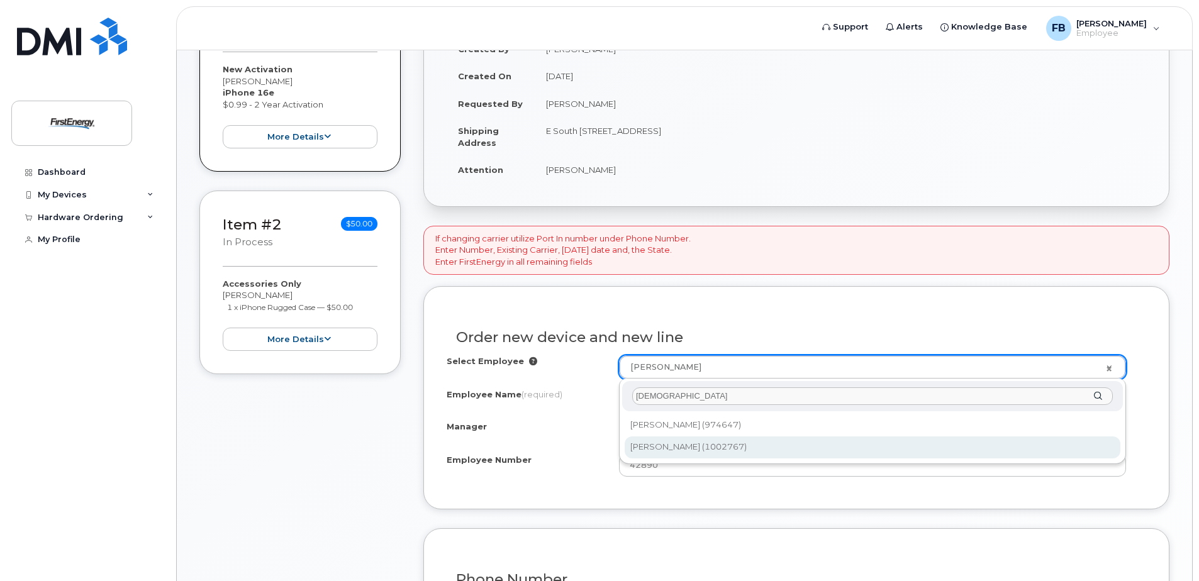
type input "[DEMOGRAPHIC_DATA]"
type input "2068653"
type input "[PERSON_NAME]"
type input "1002767"
type input "[STREET_ADDRESS]"
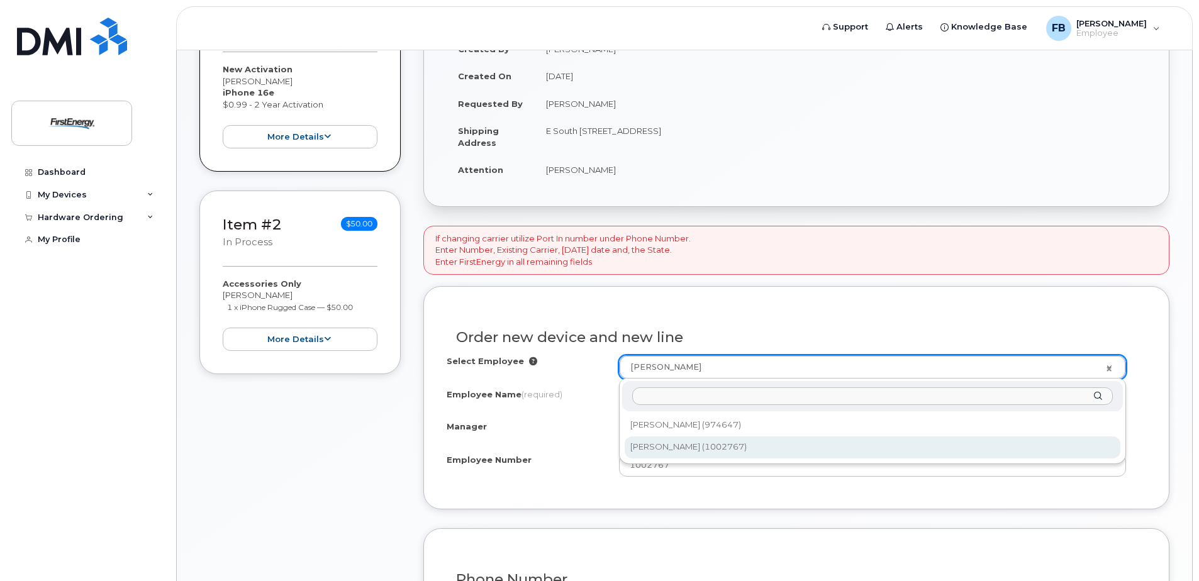
select select "2072711"
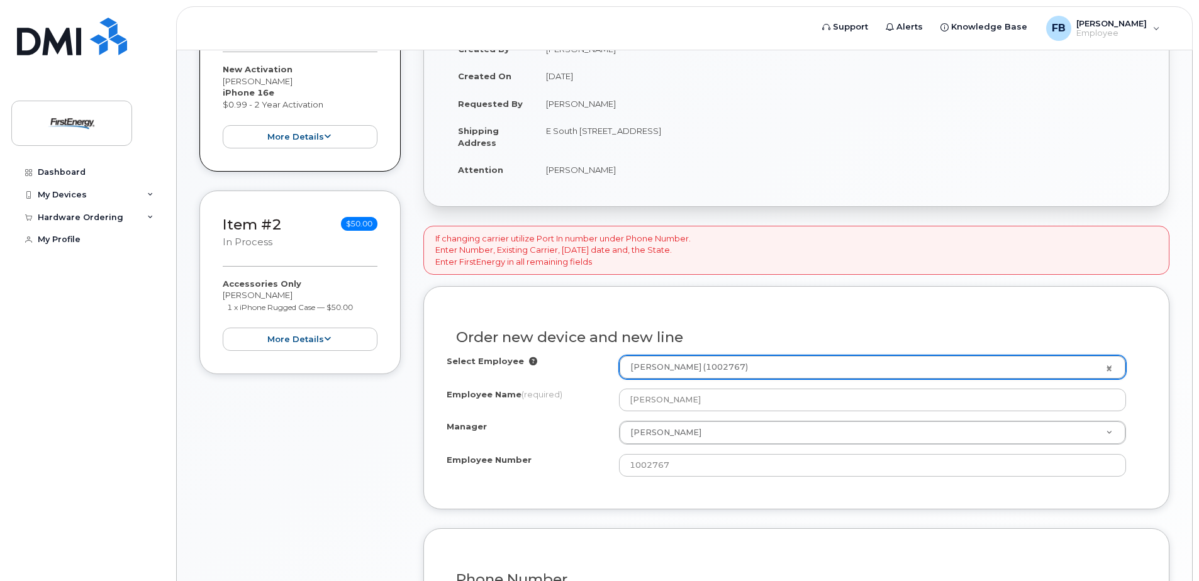
scroll to position [0, 0]
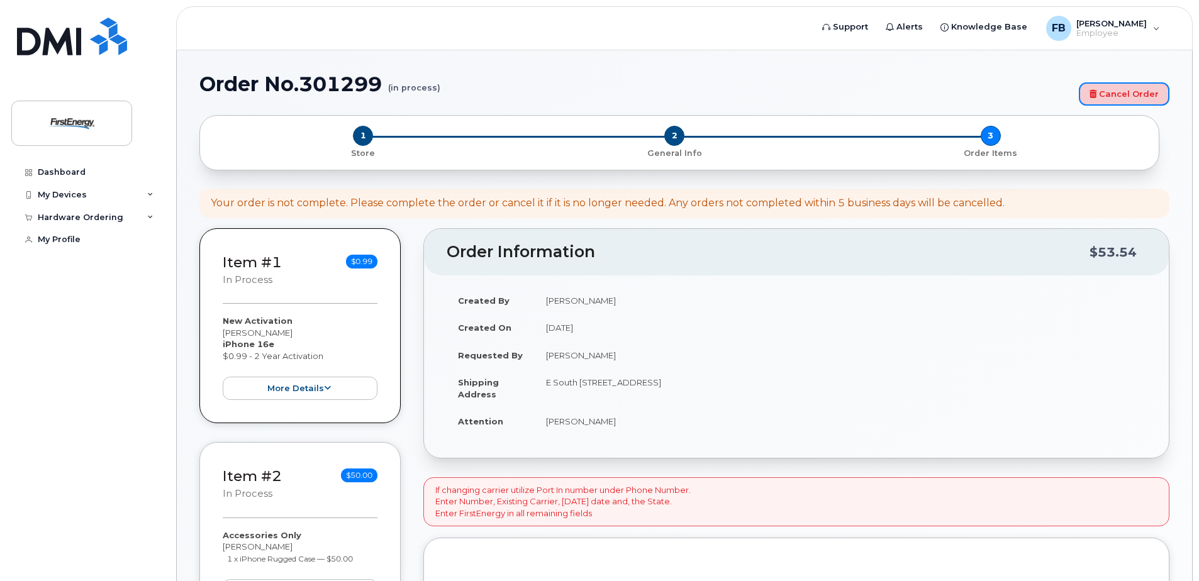
drag, startPoint x: 1141, startPoint y: 90, endPoint x: 666, endPoint y: 42, distance: 477.3
click at [1141, 90] on link "Cancel Order" at bounding box center [1124, 93] width 91 height 23
